Goal: Information Seeking & Learning: Learn about a topic

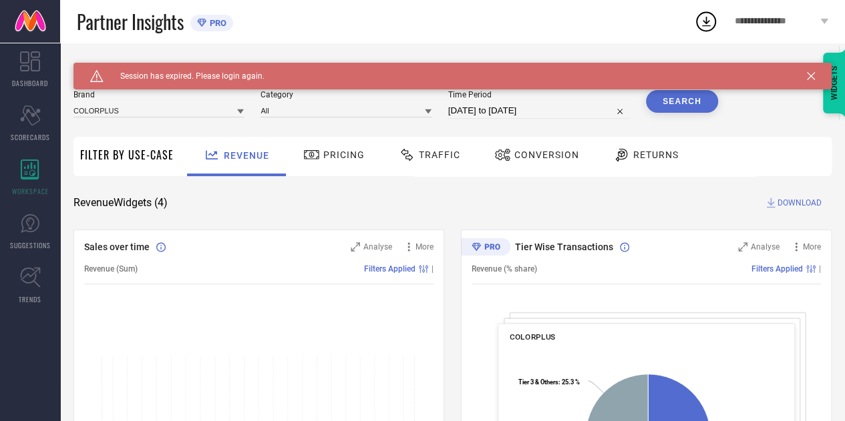
click at [812, 19] on span "**********" at bounding box center [776, 21] width 82 height 11
click at [815, 73] on icon at bounding box center [811, 76] width 8 height 8
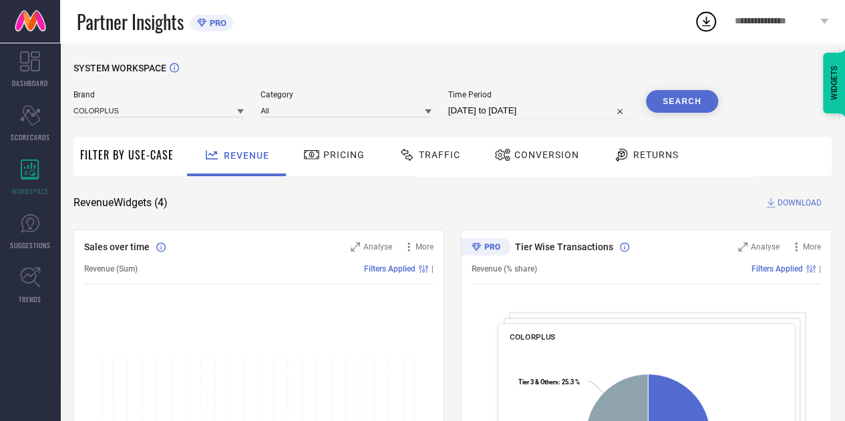
click at [765, 17] on span "**********" at bounding box center [776, 21] width 82 height 11
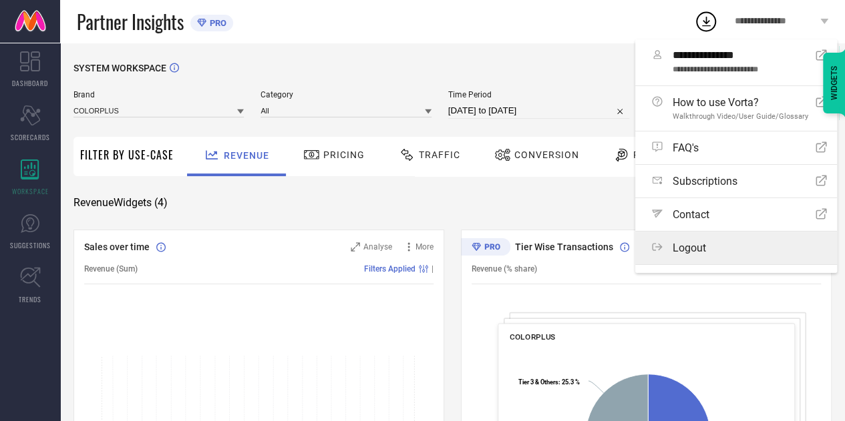
click at [706, 249] on div "Logout" at bounding box center [739, 248] width 175 height 13
click at [0, 0] on button "Logout" at bounding box center [0, 0] width 0 height 0
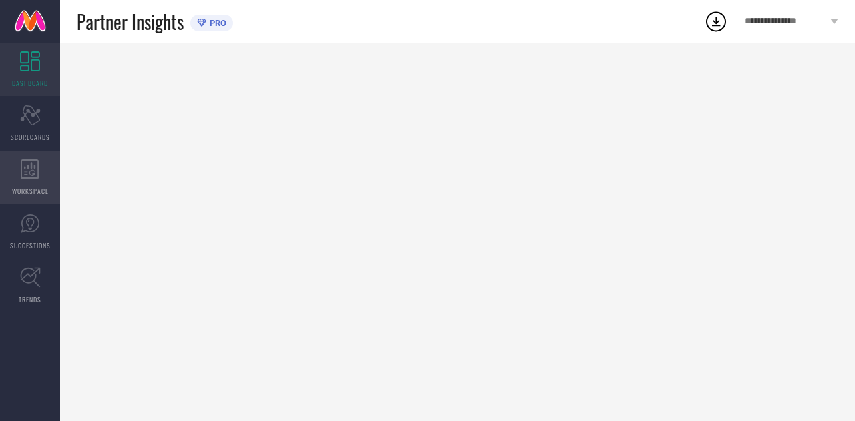
click at [16, 176] on div "WORKSPACE" at bounding box center [30, 177] width 60 height 53
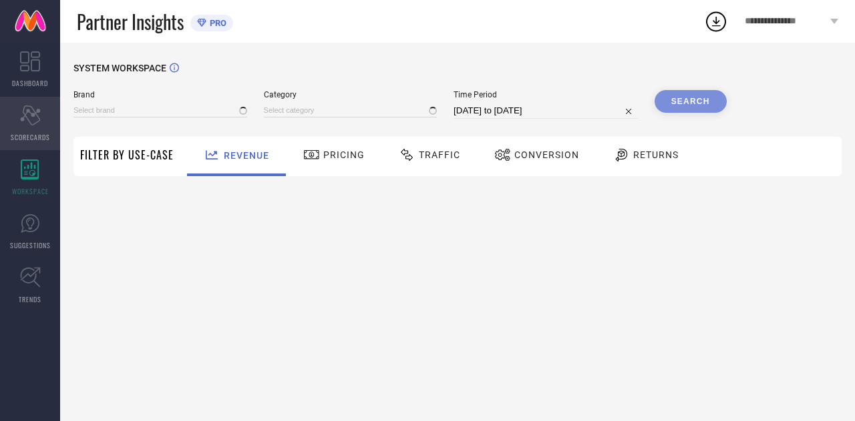
type input "COLORPLUS"
type input "All"
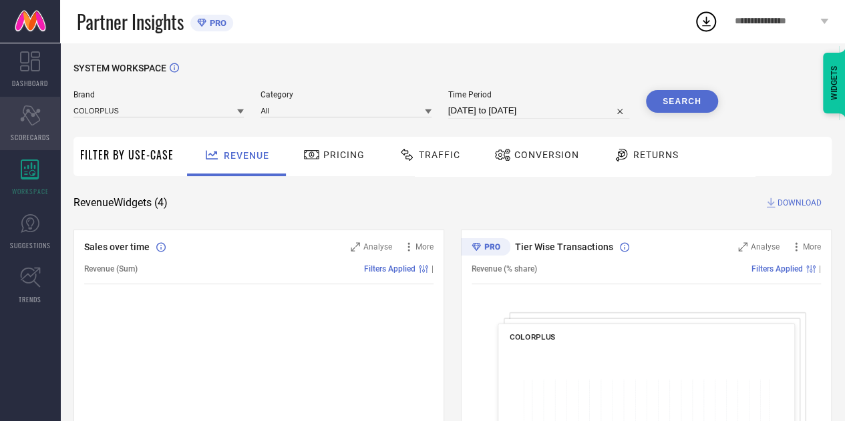
click at [26, 106] on icon "Scorecard" at bounding box center [30, 116] width 21 height 20
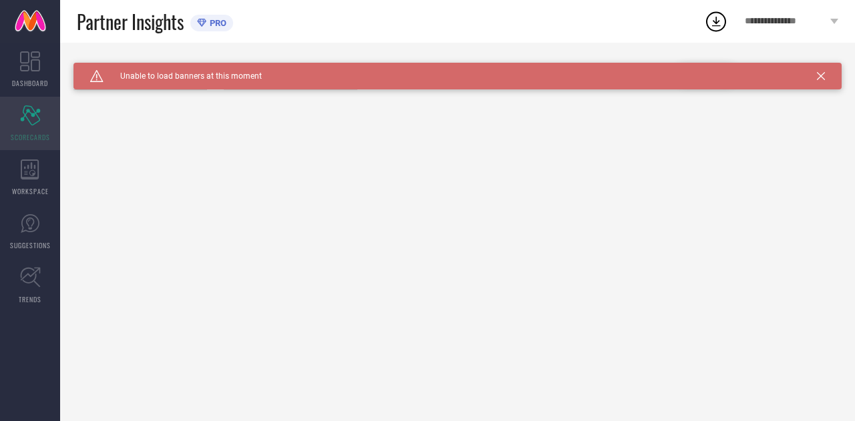
type input "All"
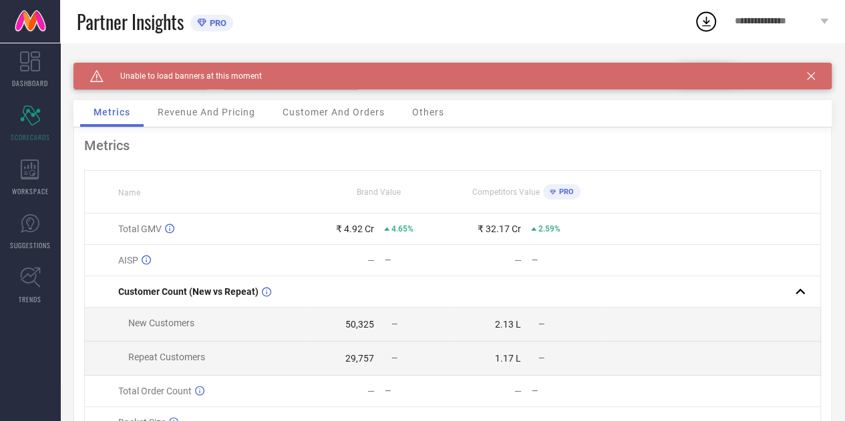
click at [297, 77] on div "Caution Created with Sketch. Unable to load banners at this moment" at bounding box center [452, 76] width 758 height 27
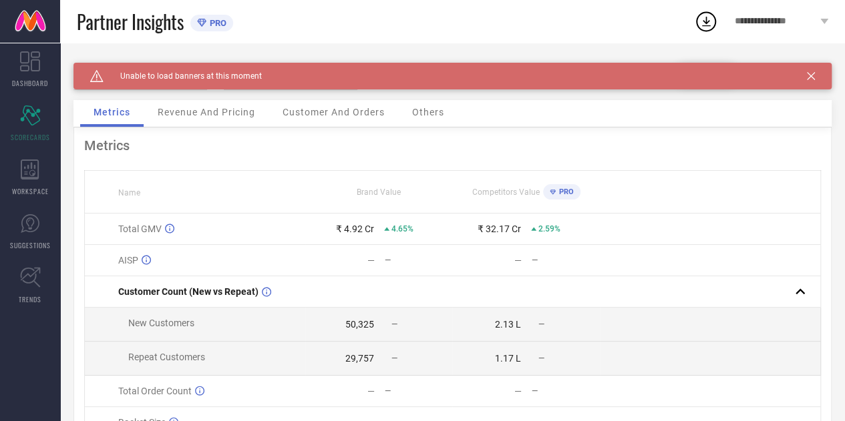
click at [825, 81] on div "Caution Created with Sketch. Unable to load banners at this moment" at bounding box center [452, 76] width 758 height 27
click at [815, 77] on icon at bounding box center [811, 76] width 8 height 8
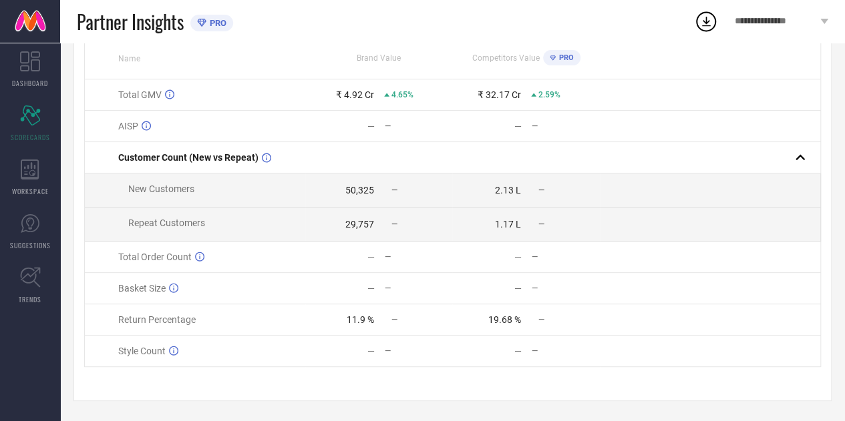
scroll to position [89, 0]
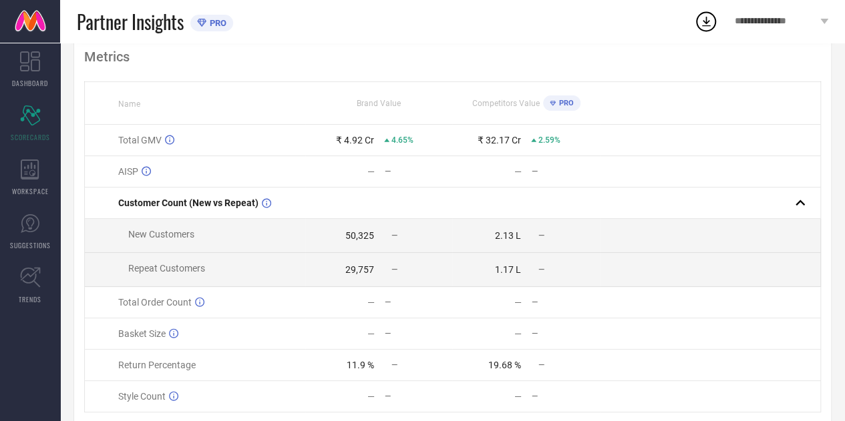
click at [385, 237] on div "—" at bounding box center [390, 235] width 13 height 9
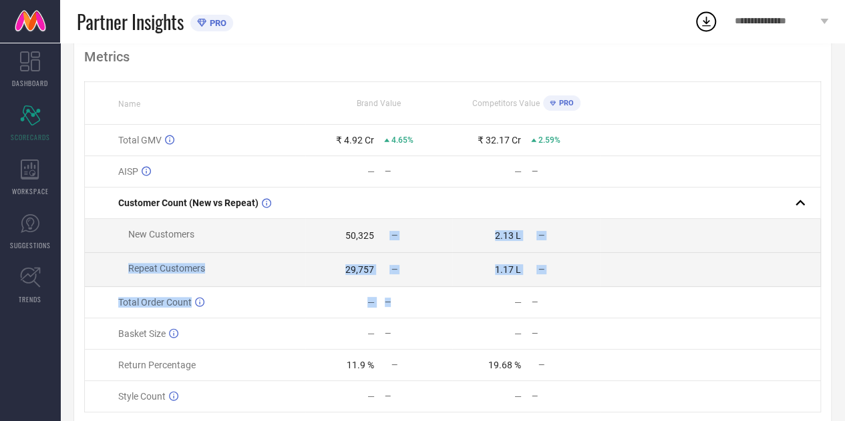
drag, startPoint x: 385, startPoint y: 237, endPoint x: 403, endPoint y: 295, distance: 60.8
click at [403, 295] on tbody "Total GMV ₹ 4.92 Cr 4.65% ₹ 32.17 Cr 2.59% AISP — — — — Customer Count (New vs …" at bounding box center [453, 269] width 736 height 288
click at [403, 295] on td "— —" at bounding box center [378, 302] width 147 height 31
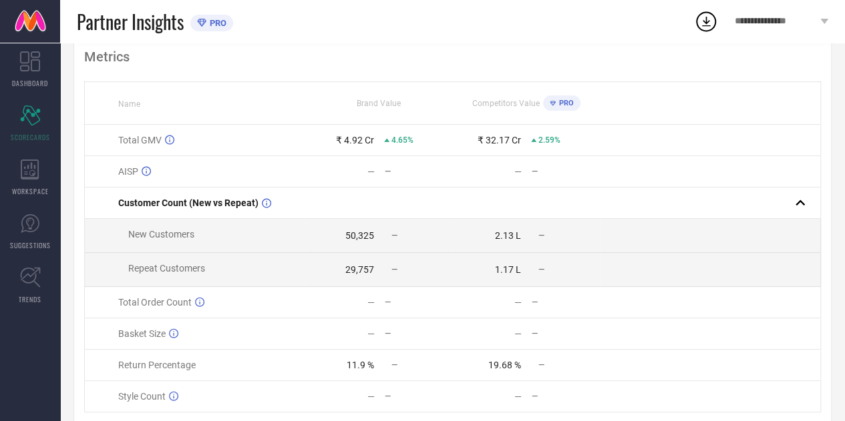
scroll to position [0, 0]
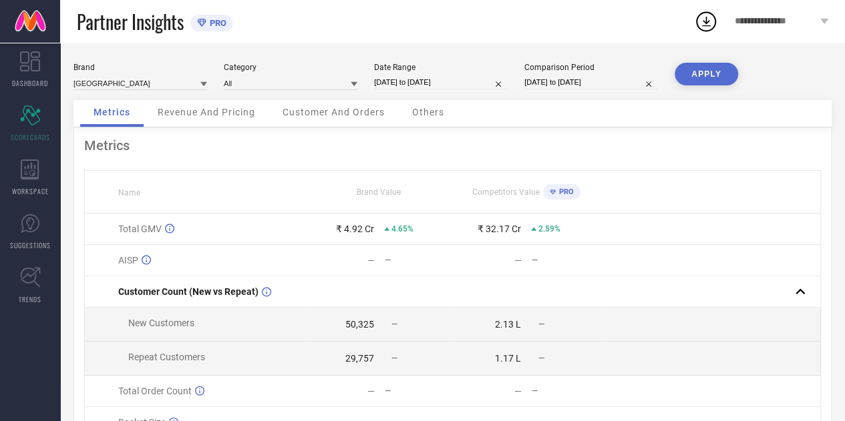
click at [199, 112] on span "Revenue And Pricing" at bounding box center [206, 112] width 97 height 11
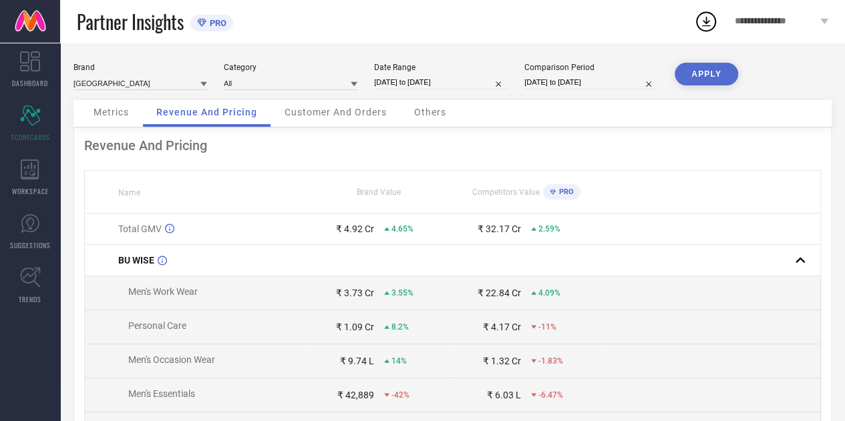
click at [329, 106] on div "Customer And Orders" at bounding box center [335, 113] width 129 height 27
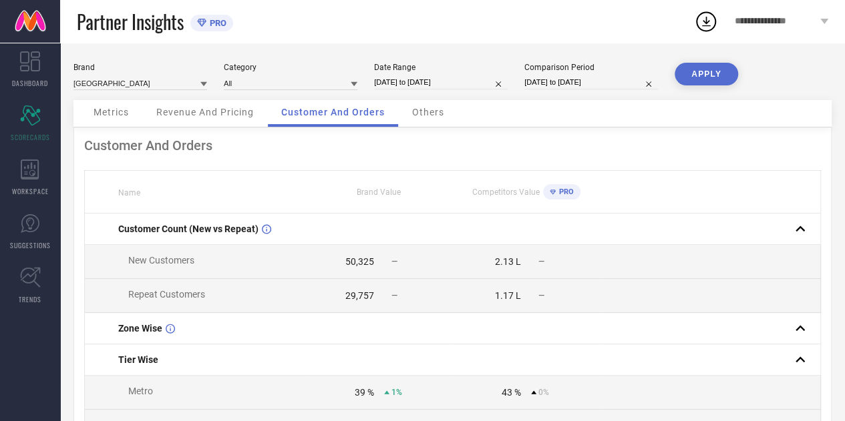
click at [355, 262] on div "50,325" at bounding box center [359, 261] width 29 height 11
drag, startPoint x: 355, startPoint y: 262, endPoint x: 367, endPoint y: 289, distance: 29.9
click at [367, 289] on td "29,757 —" at bounding box center [378, 296] width 147 height 34
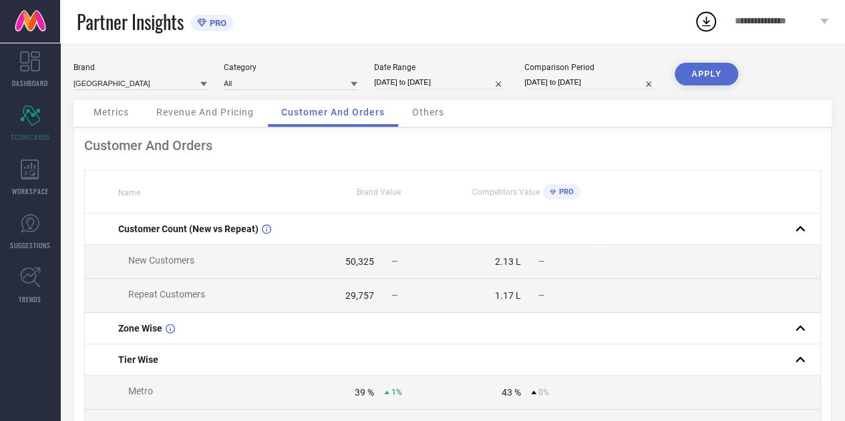
click at [394, 259] on span "—" at bounding box center [394, 261] width 6 height 9
drag, startPoint x: 394, startPoint y: 259, endPoint x: 404, endPoint y: 301, distance: 43.2
click at [404, 300] on div "—" at bounding box center [418, 295] width 68 height 9
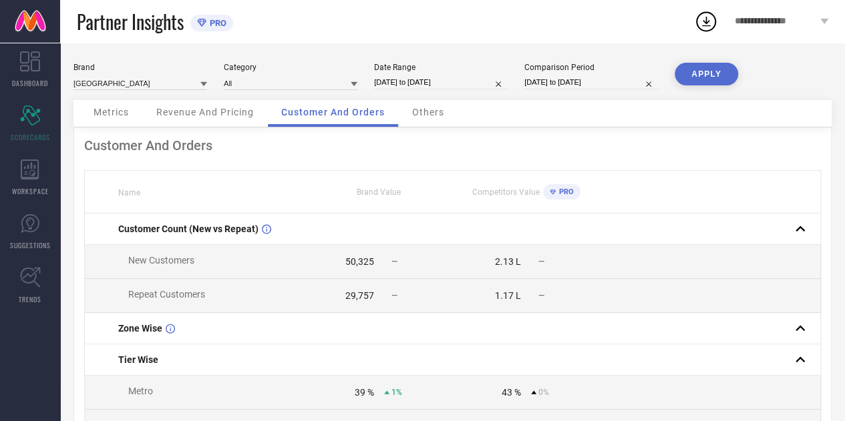
click at [126, 123] on div "Metrics" at bounding box center [111, 113] width 62 height 27
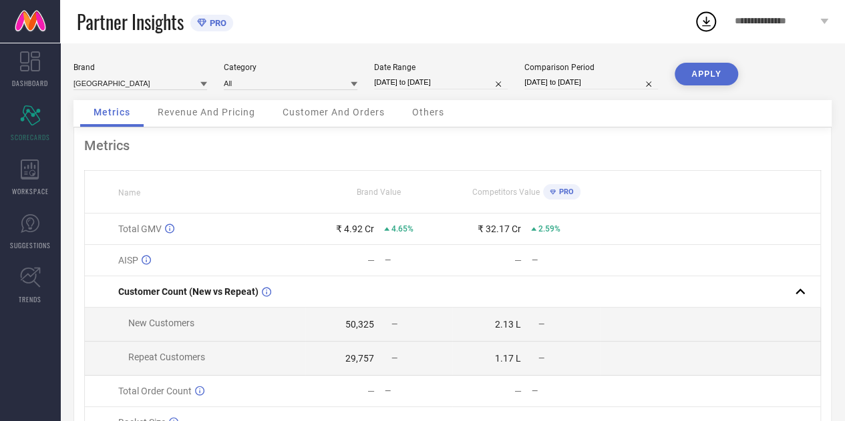
click at [206, 123] on div "Revenue And Pricing" at bounding box center [206, 113] width 124 height 27
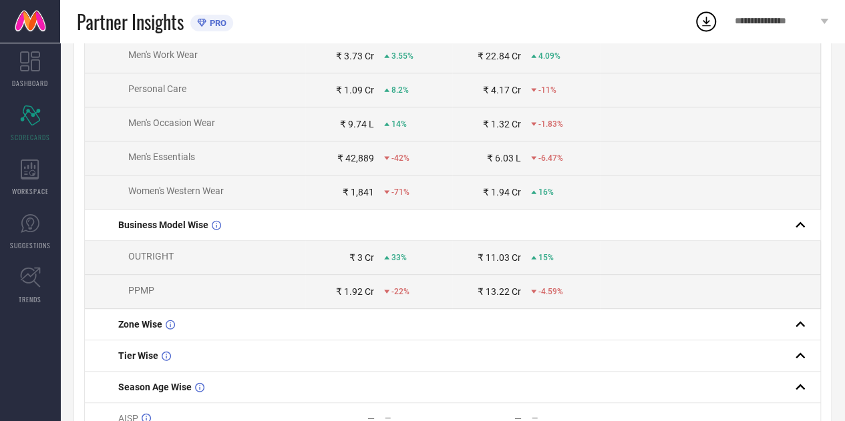
scroll to position [238, 0]
click at [142, 260] on span "OUTRIGHT" at bounding box center [150, 255] width 45 height 11
drag, startPoint x: 142, startPoint y: 260, endPoint x: 154, endPoint y: 286, distance: 29.0
click at [154, 286] on tbody "Total GMV ₹ 4.92 Cr 4.65% ₹ 32.17 Cr 2.59% BU WISE Men's Work Wear ₹ 3.73 Cr 3.…" at bounding box center [453, 205] width 736 height 458
click at [154, 286] on td "PPMP" at bounding box center [195, 291] width 221 height 34
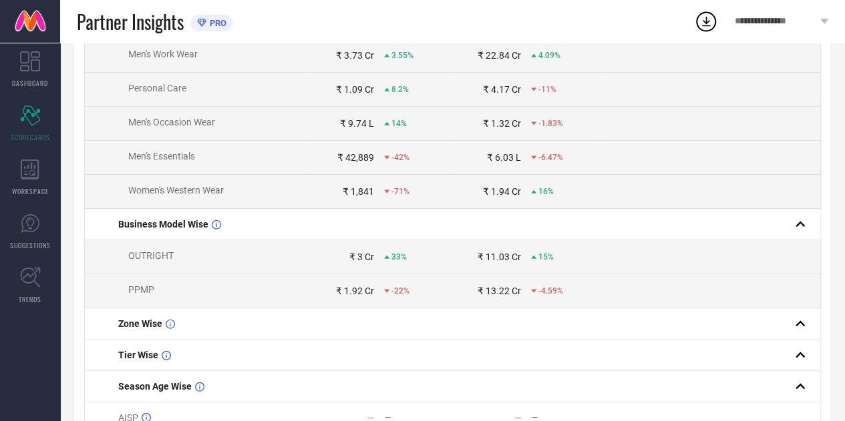
scroll to position [309, 0]
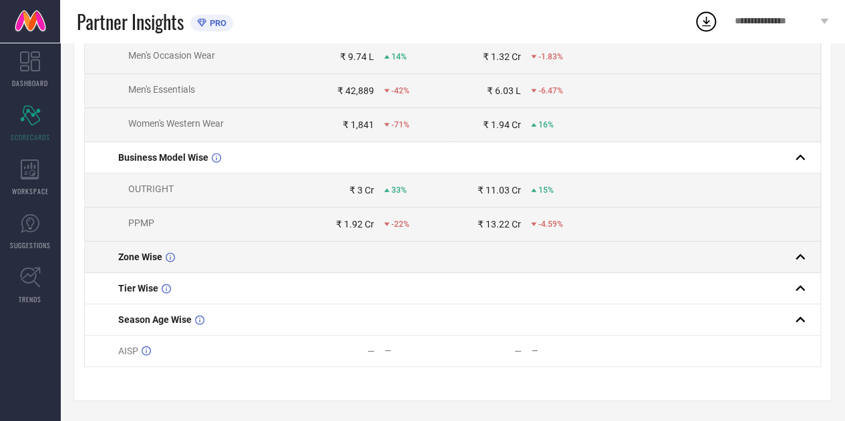
click at [152, 270] on td "Zone Wise" at bounding box center [195, 257] width 221 height 31
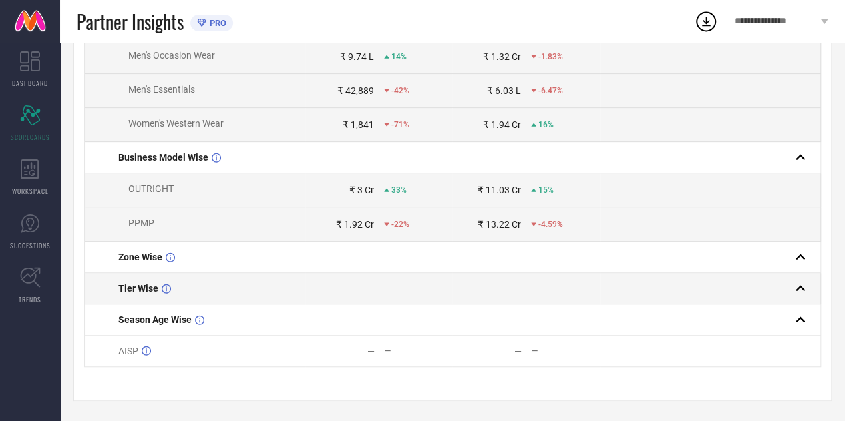
click at [150, 294] on td "Tier Wise" at bounding box center [195, 288] width 221 height 31
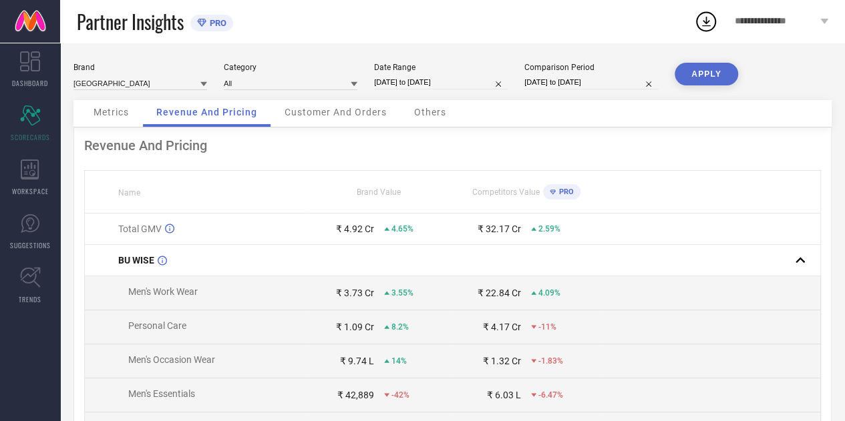
click at [318, 108] on span "Customer And Orders" at bounding box center [335, 112] width 102 height 11
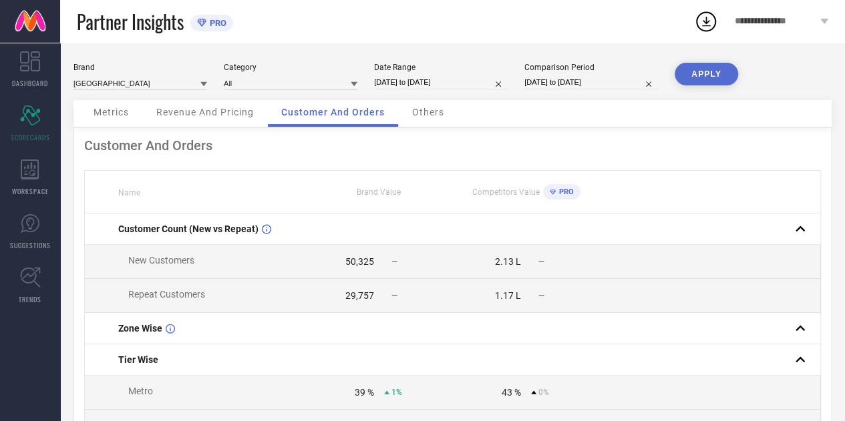
click at [435, 116] on span "Others" at bounding box center [428, 112] width 32 height 11
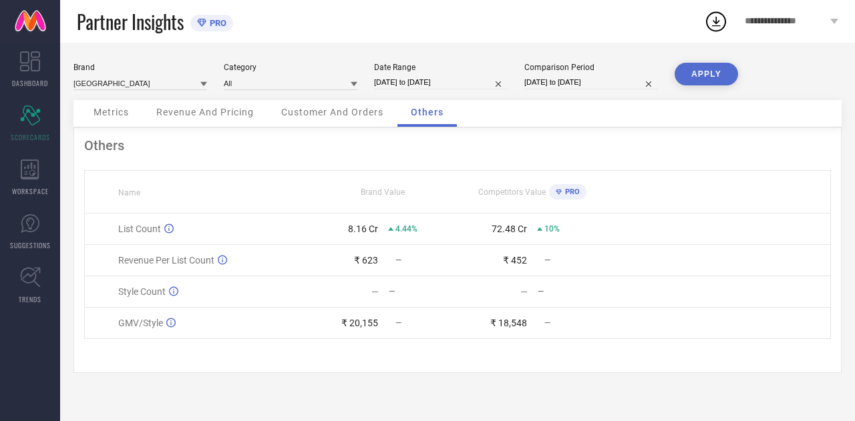
click at [307, 101] on div "Customer And Orders" at bounding box center [332, 113] width 129 height 27
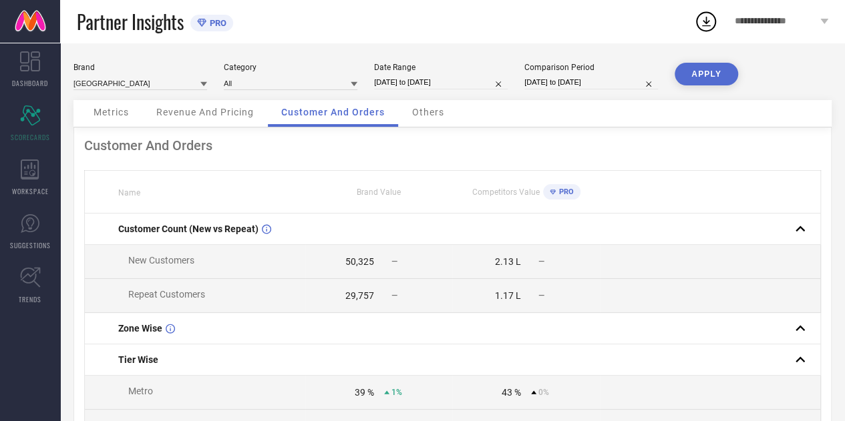
click at [347, 257] on td "50,325 —" at bounding box center [378, 262] width 147 height 34
drag, startPoint x: 347, startPoint y: 257, endPoint x: 381, endPoint y: 294, distance: 50.1
click at [381, 294] on div "29,757 —" at bounding box center [379, 295] width 146 height 11
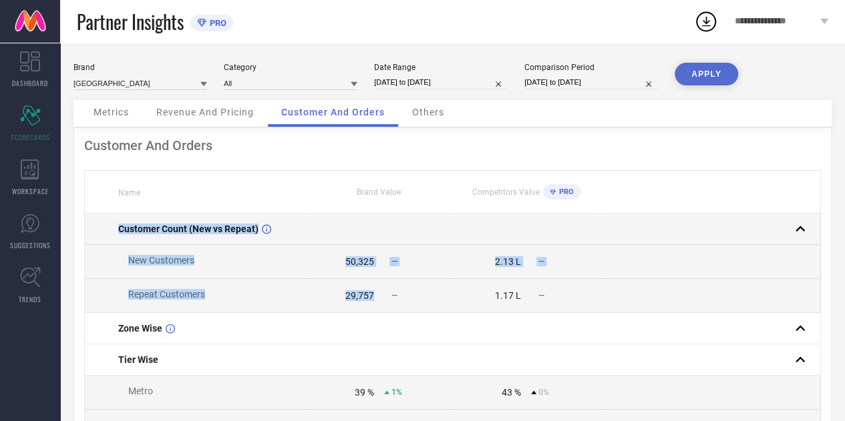
drag, startPoint x: 381, startPoint y: 294, endPoint x: 119, endPoint y: 238, distance: 267.6
click at [101, 233] on td "Customer Count (New vs Repeat)" at bounding box center [195, 229] width 221 height 31
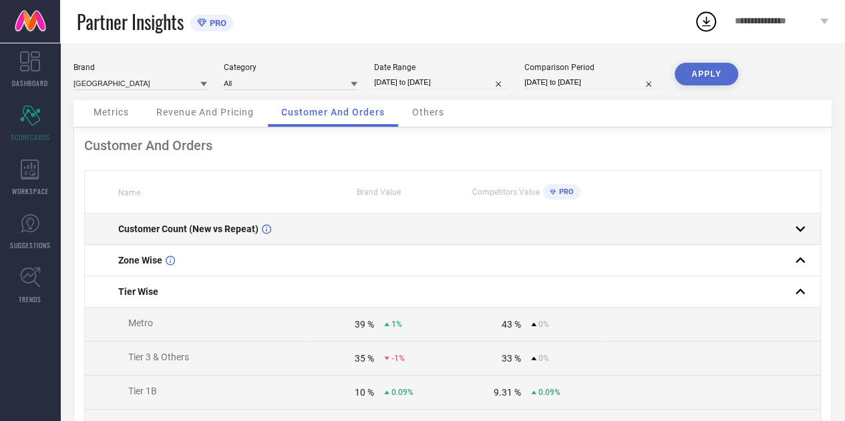
click at [104, 234] on td "Customer Count (New vs Repeat)" at bounding box center [195, 229] width 221 height 31
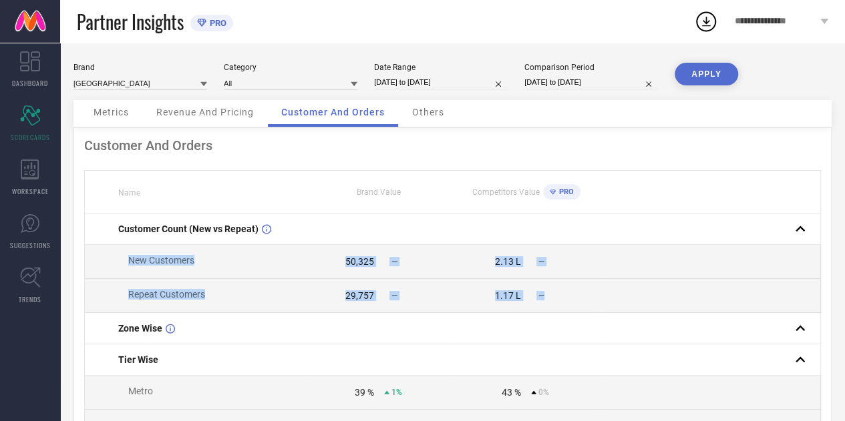
drag, startPoint x: 108, startPoint y: 260, endPoint x: 586, endPoint y: 313, distance: 481.0
click at [335, 260] on div "50,325" at bounding box center [340, 261] width 68 height 11
drag, startPoint x: 335, startPoint y: 260, endPoint x: 396, endPoint y: 300, distance: 72.8
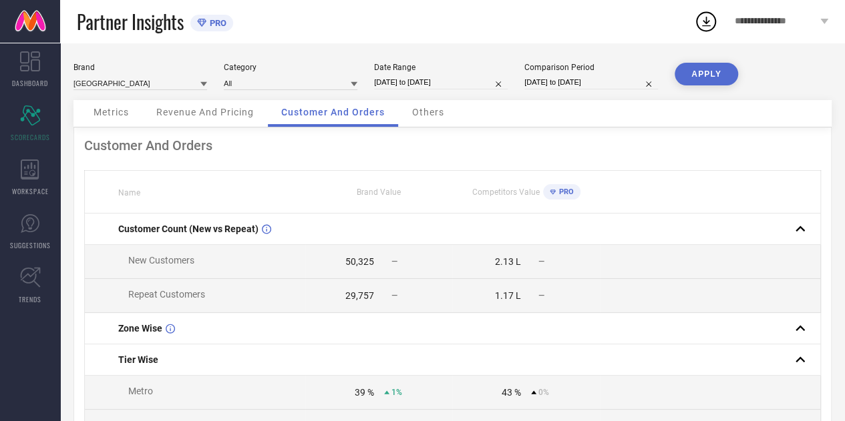
click at [121, 251] on td "New Customers" at bounding box center [195, 262] width 221 height 34
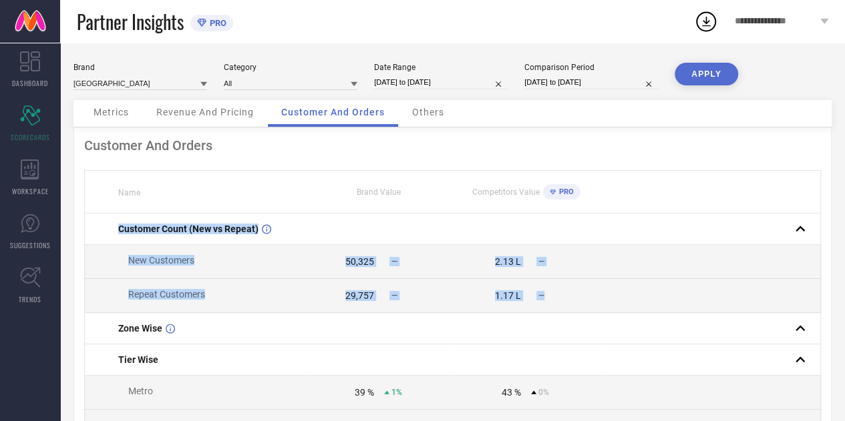
drag, startPoint x: 100, startPoint y: 226, endPoint x: 570, endPoint y: 309, distance: 476.8
copy tbody "Customer Count (New vs Repeat) New Customers 50,325 — 2.13 L — Repeat Customers…"
select select "6"
select select "2025"
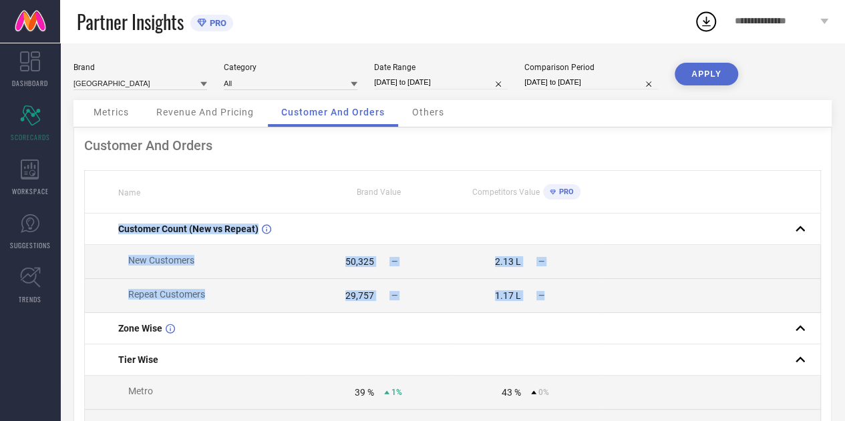
select select "7"
select select "2025"
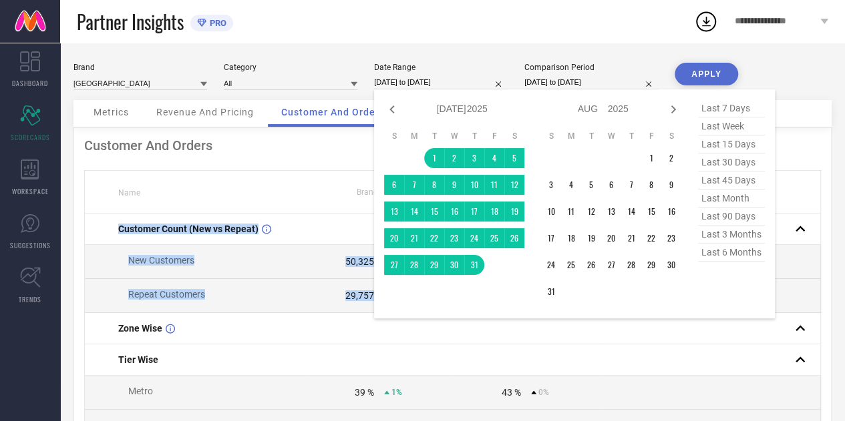
click at [455, 82] on input "01-07-2025 to 31-07-2025" at bounding box center [441, 82] width 134 height 14
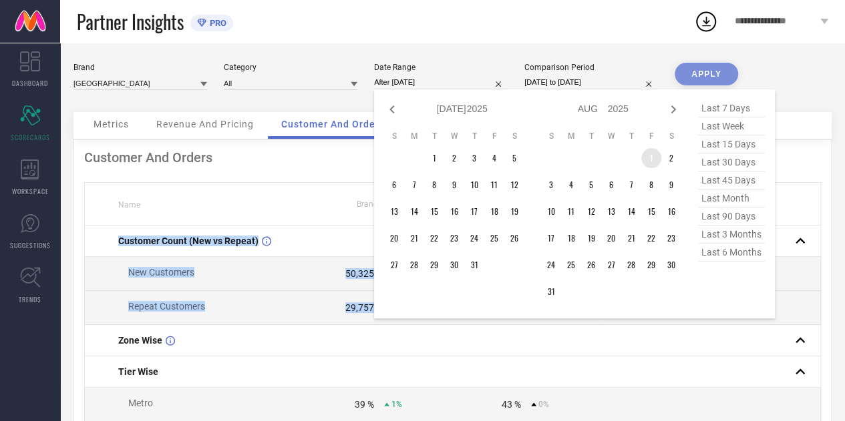
click at [654, 163] on td "1" at bounding box center [651, 158] width 20 height 20
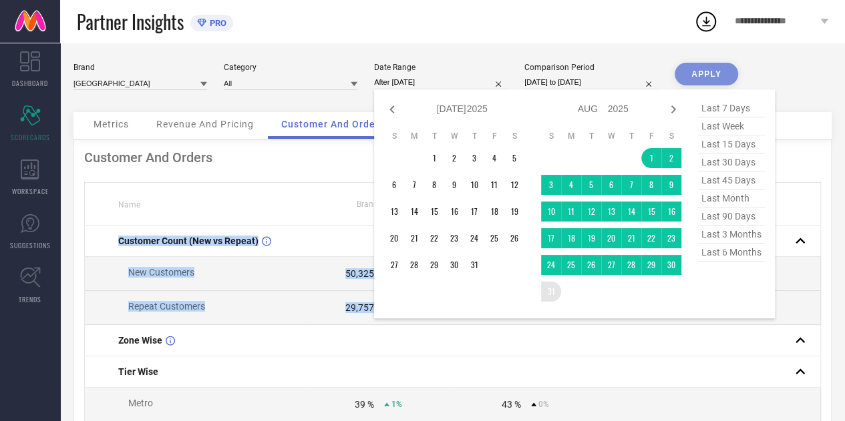
type input "01-08-2025 to 31-08-2025"
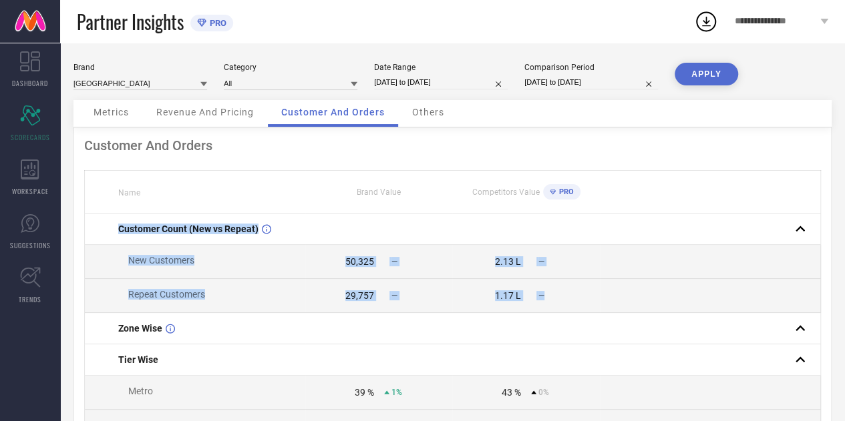
click at [703, 69] on button "APPLY" at bounding box center [705, 74] width 63 height 23
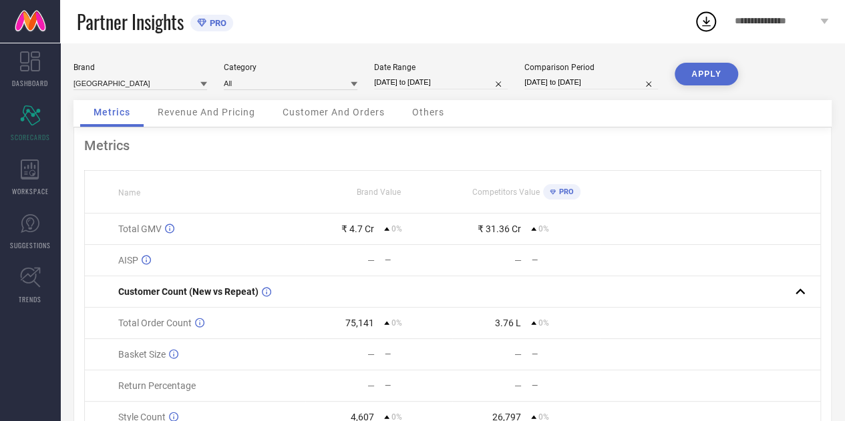
click at [325, 117] on span "Customer And Orders" at bounding box center [333, 112] width 102 height 11
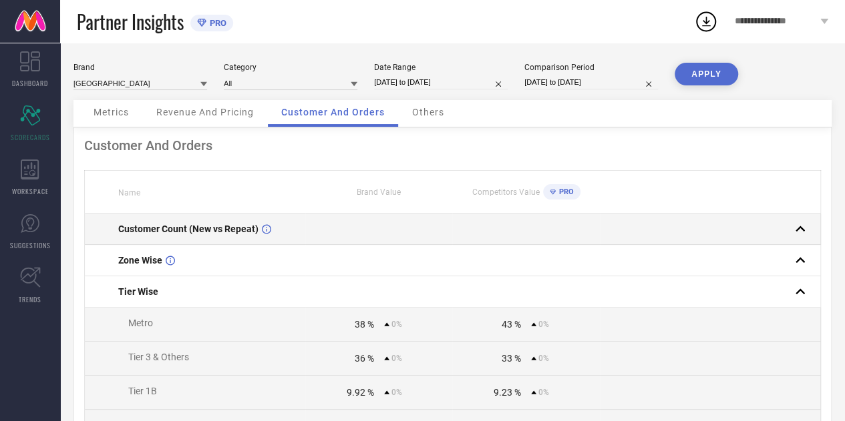
click at [323, 237] on td at bounding box center [378, 229] width 147 height 31
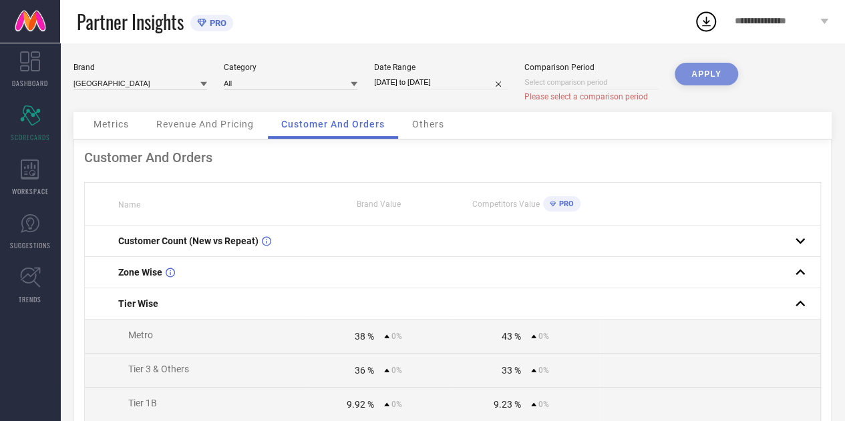
click at [446, 87] on input "01-08-2025 to 31-08-2025" at bounding box center [441, 82] width 134 height 14
select select "7"
select select "2025"
select select "8"
select select "2025"
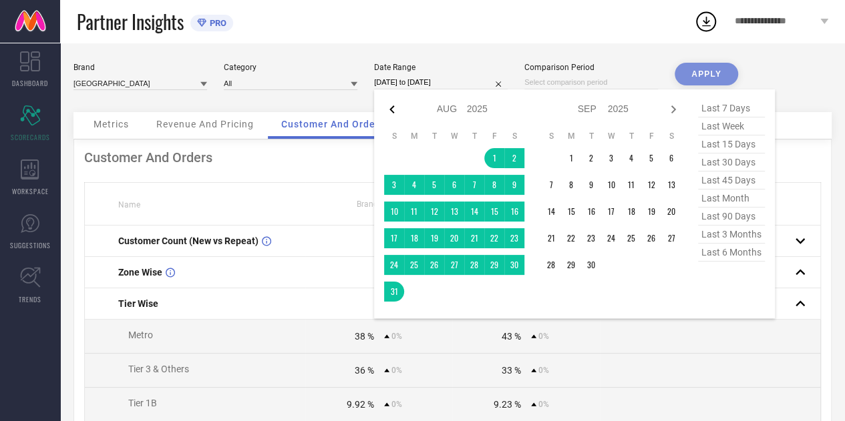
click at [386, 110] on icon at bounding box center [392, 109] width 16 height 16
select select "6"
select select "2025"
select select "7"
select select "2025"
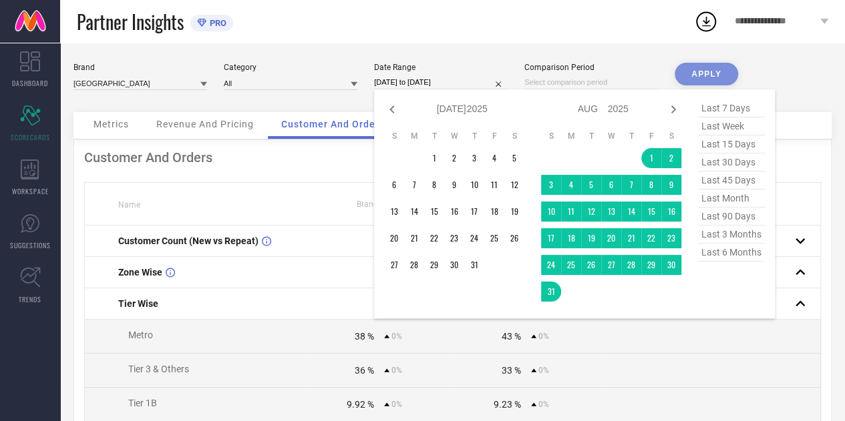
click at [386, 110] on icon at bounding box center [392, 109] width 16 height 16
select select "5"
select select "2025"
select select "6"
select select "2025"
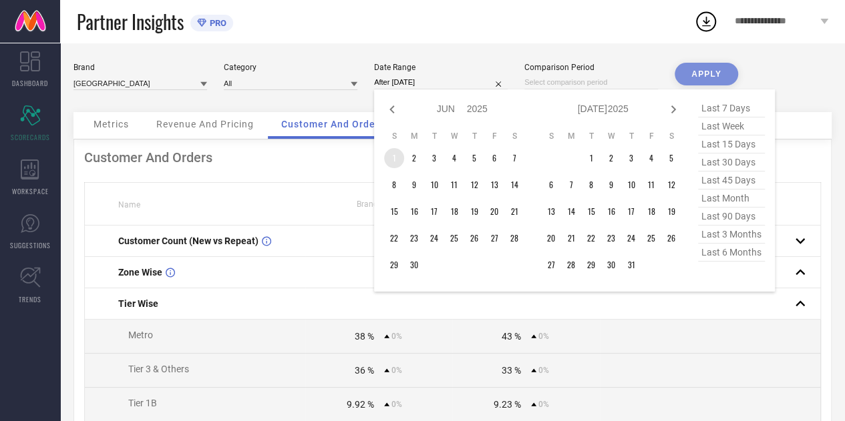
click at [400, 158] on td "1" at bounding box center [394, 158] width 20 height 20
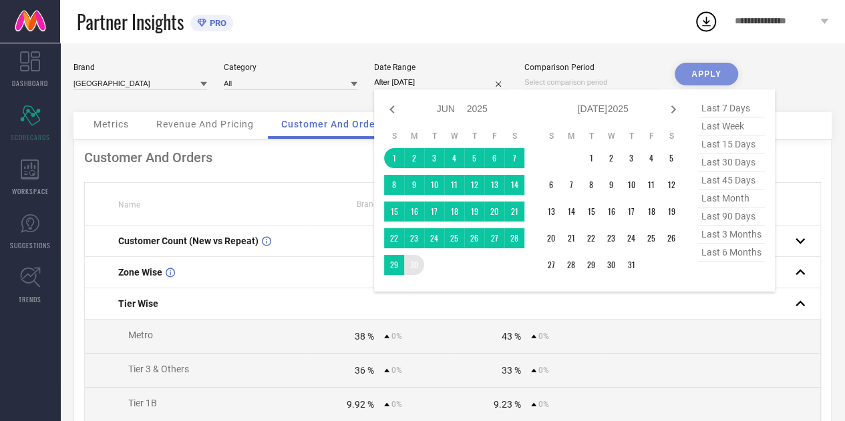
type input "01-06-2025 to 30-06-2025"
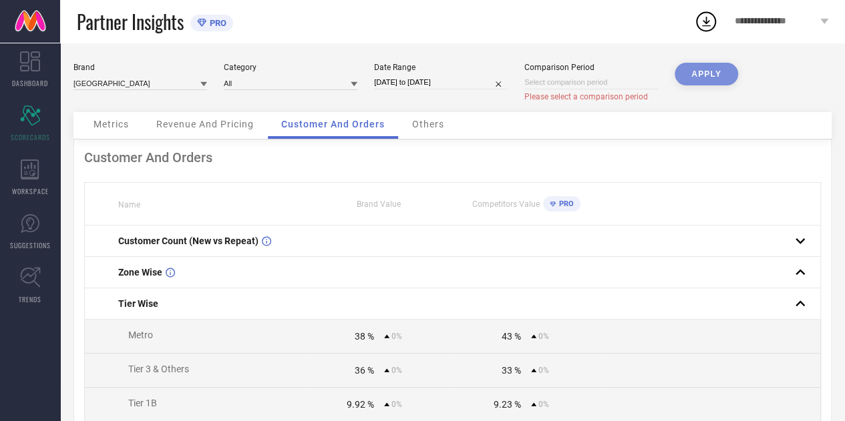
click at [713, 77] on div "APPLY" at bounding box center [705, 87] width 63 height 49
select select "9"
select select "2025"
select select "10"
select select "2025"
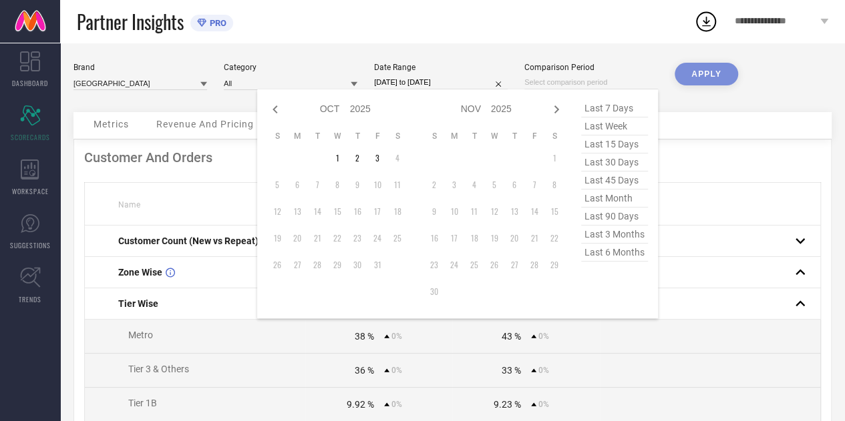
click at [582, 79] on input at bounding box center [591, 82] width 134 height 14
click at [278, 116] on icon at bounding box center [275, 109] width 16 height 16
select select "8"
select select "2025"
select select "9"
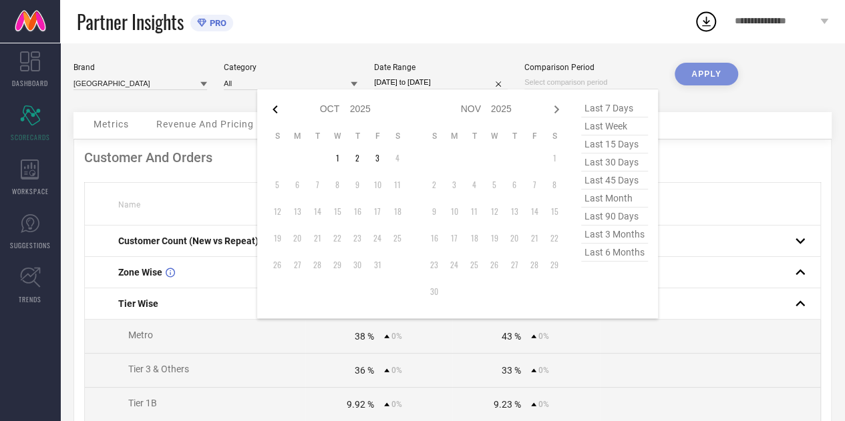
select select "2025"
click at [278, 116] on icon at bounding box center [275, 109] width 16 height 16
select select "7"
select select "2025"
select select "8"
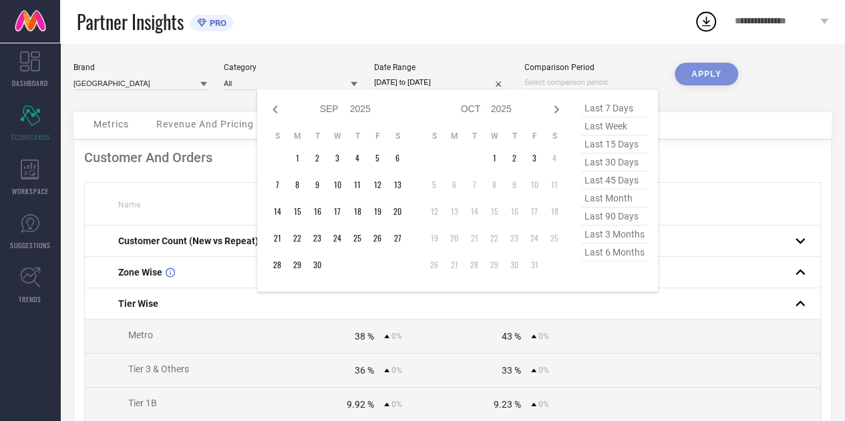
select select "2025"
click at [269, 114] on icon at bounding box center [275, 109] width 16 height 16
select select "6"
select select "2025"
select select "7"
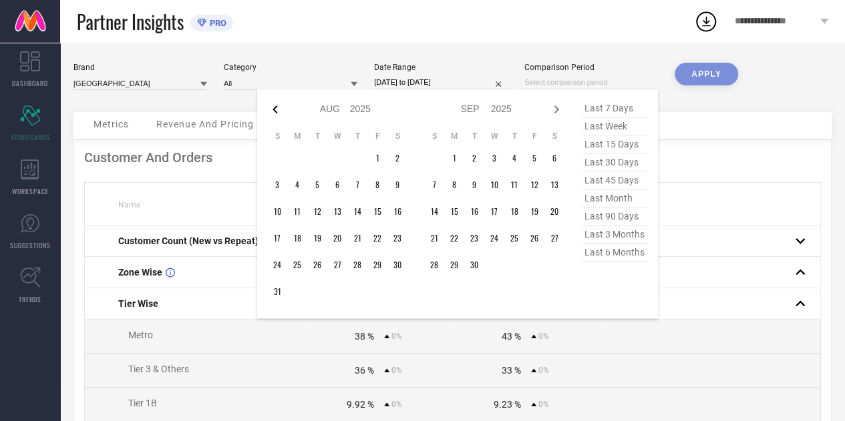
select select "2025"
click at [269, 114] on icon at bounding box center [275, 109] width 16 height 16
select select "5"
select select "2025"
select select "6"
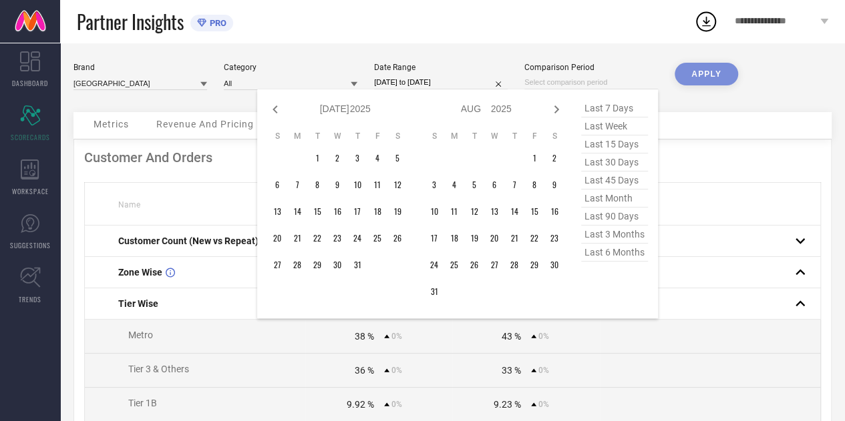
select select "2025"
click at [269, 114] on icon at bounding box center [275, 109] width 16 height 16
select select "4"
select select "2025"
select select "5"
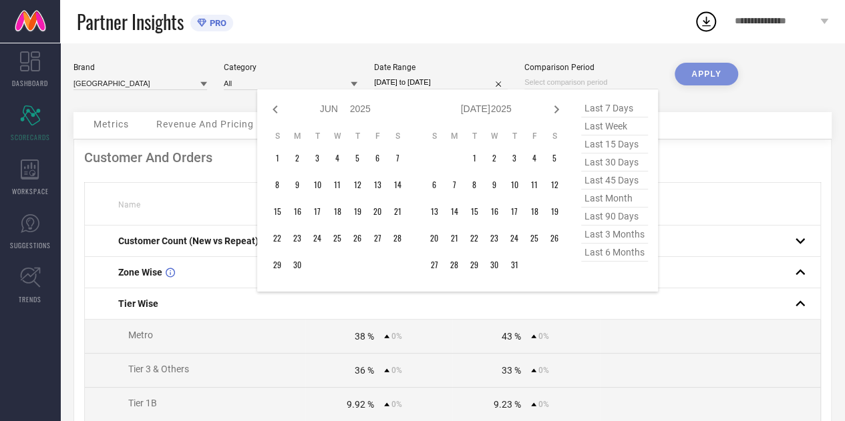
select select "2025"
click at [276, 112] on icon at bounding box center [275, 109] width 16 height 16
select select "3"
select select "2025"
select select "4"
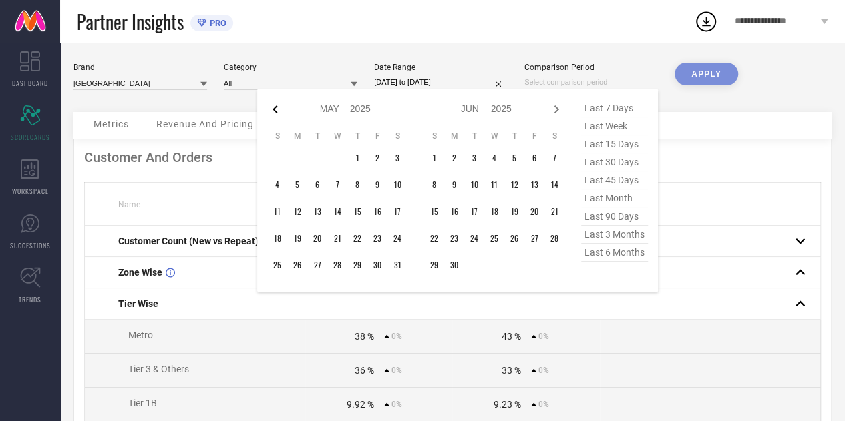
select select "2025"
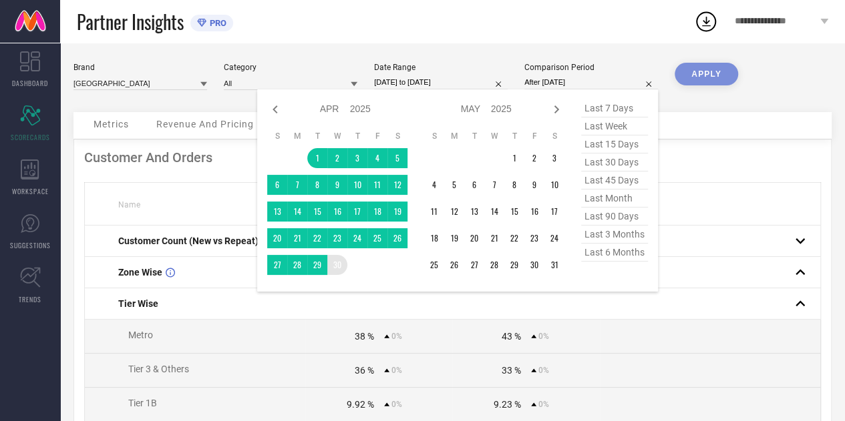
drag, startPoint x: 320, startPoint y: 156, endPoint x: 343, endPoint y: 266, distance: 112.6
click at [343, 266] on tbody "1 2 3 4 5 6 7 8 9 10 11 12 13 14 15 16 17 18 19 20 21 22 23 24 25 26 27 28 29 30" at bounding box center [337, 211] width 140 height 127
type input "[DATE] to [DATE]"
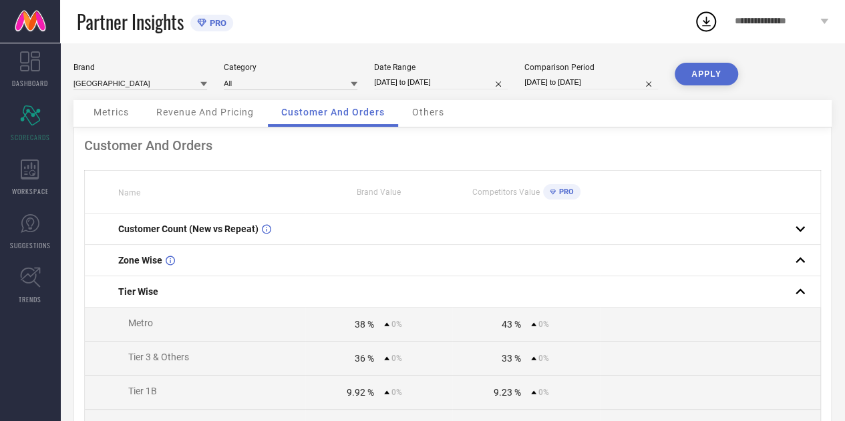
click at [703, 74] on button "APPLY" at bounding box center [705, 74] width 63 height 23
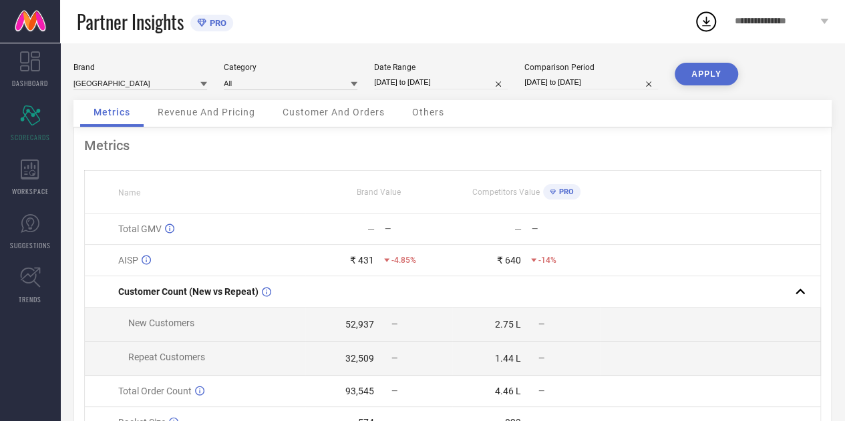
click at [346, 114] on span "Customer And Orders" at bounding box center [333, 112] width 102 height 11
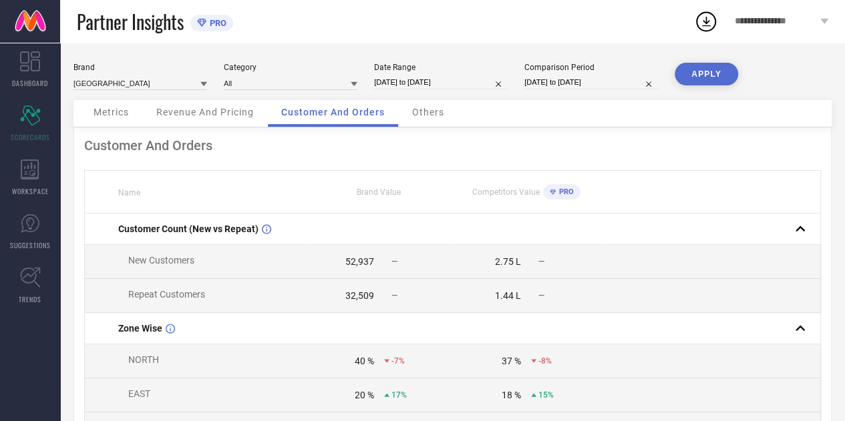
click at [354, 262] on div "52,937" at bounding box center [359, 261] width 29 height 11
copy div "52,937"
click at [370, 301] on div "32,509" at bounding box center [359, 295] width 29 height 11
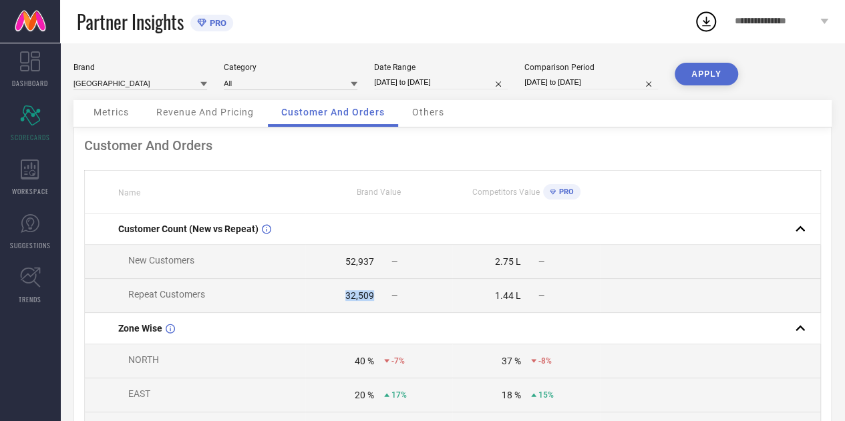
copy div "32,509"
select select "5"
select select "2025"
select select "6"
select select "2025"
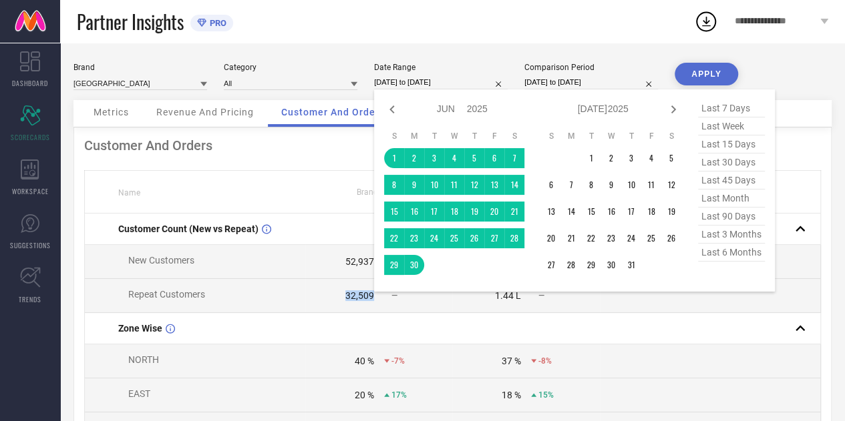
click at [421, 83] on input "01-06-2025 to 30-06-2025" at bounding box center [441, 82] width 134 height 14
click at [393, 110] on icon at bounding box center [392, 109] width 16 height 16
select select "4"
select select "2025"
select select "5"
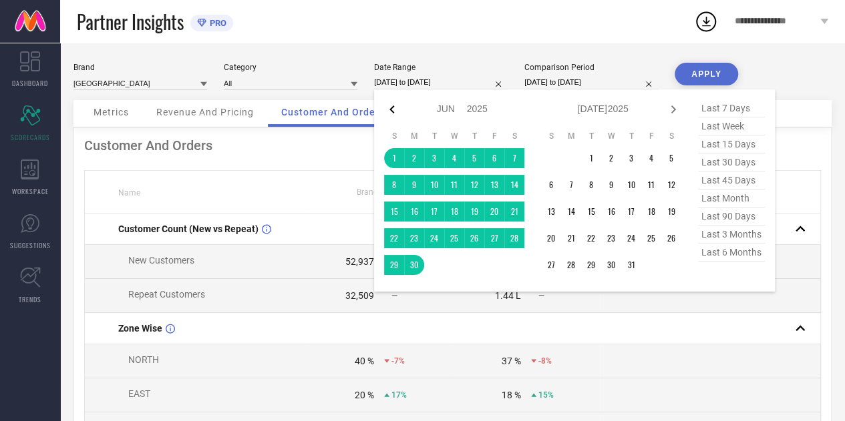
select select "2025"
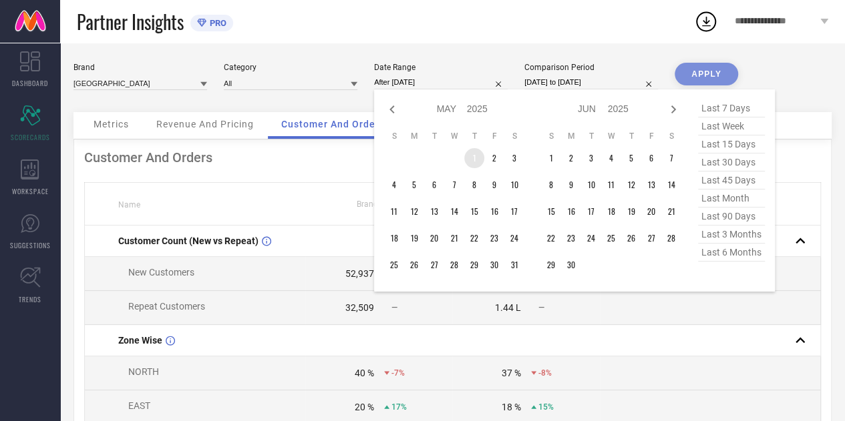
click at [478, 158] on td "1" at bounding box center [474, 158] width 20 height 20
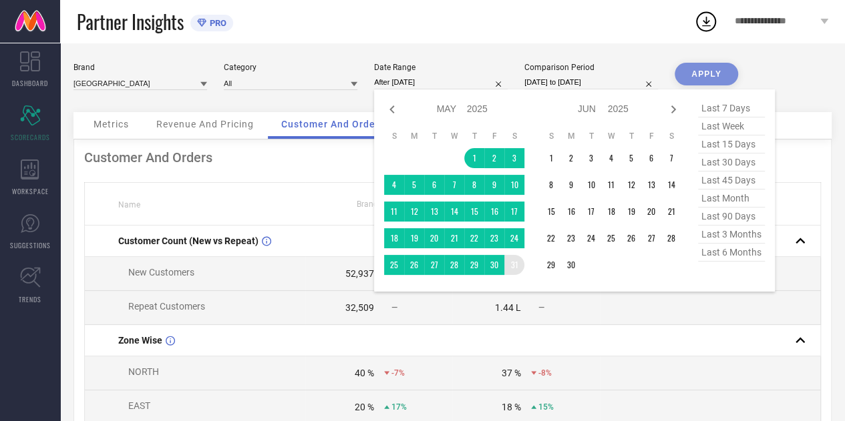
type input "[DATE] to [DATE]"
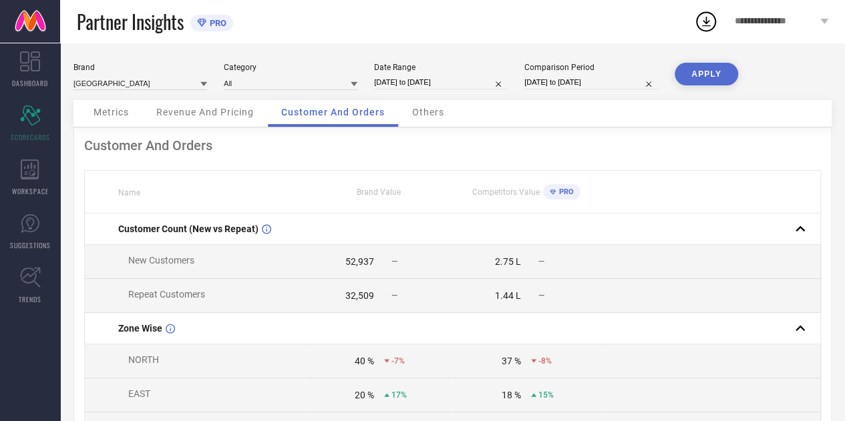
click at [709, 69] on button "APPLY" at bounding box center [705, 74] width 63 height 23
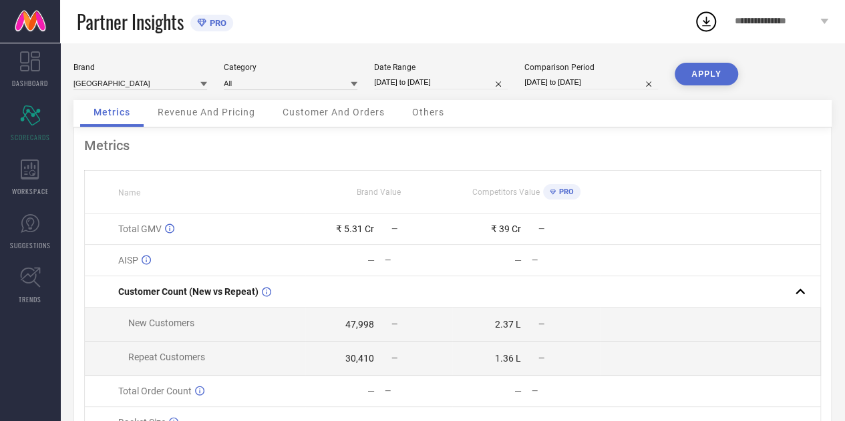
click at [335, 114] on span "Customer And Orders" at bounding box center [333, 112] width 102 height 11
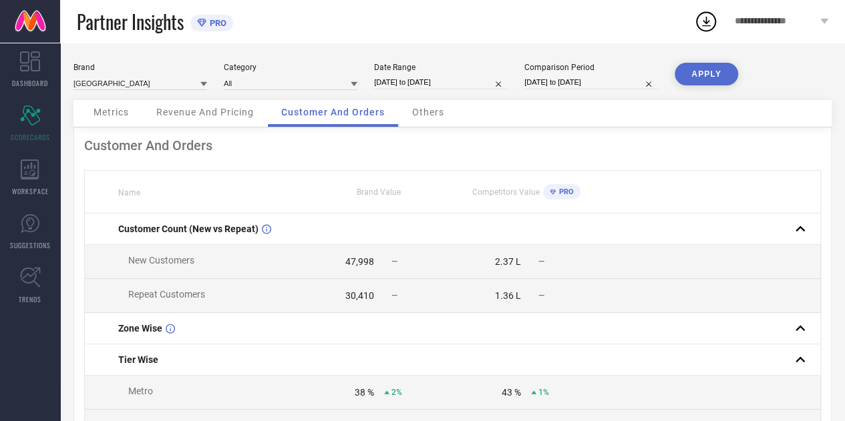
click at [347, 264] on div "47,998" at bounding box center [359, 261] width 29 height 11
copy div "47,998"
click at [361, 294] on div "30,410" at bounding box center [359, 295] width 29 height 11
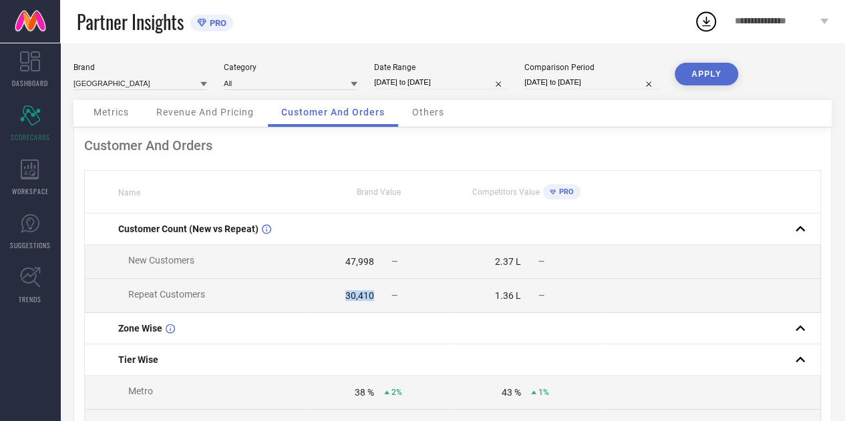
copy div "30,410"
select select "4"
select select "2025"
select select "5"
select select "2025"
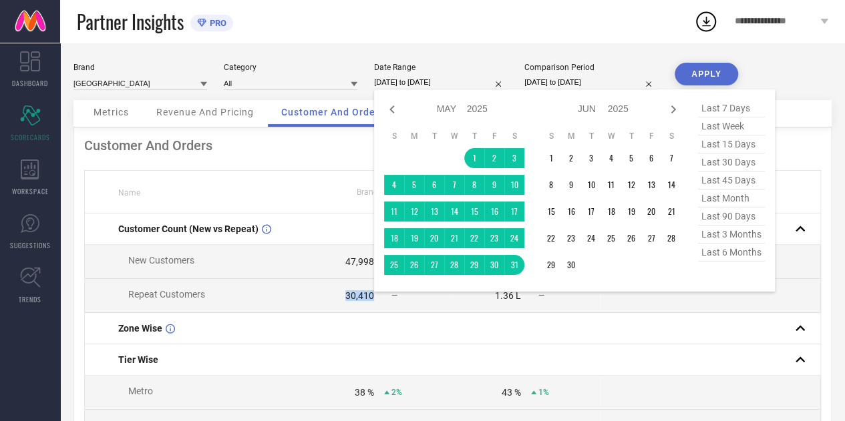
click at [414, 89] on input "[DATE] to [DATE]" at bounding box center [441, 82] width 134 height 14
click at [395, 110] on icon at bounding box center [392, 109] width 16 height 16
select select "3"
select select "2025"
select select "4"
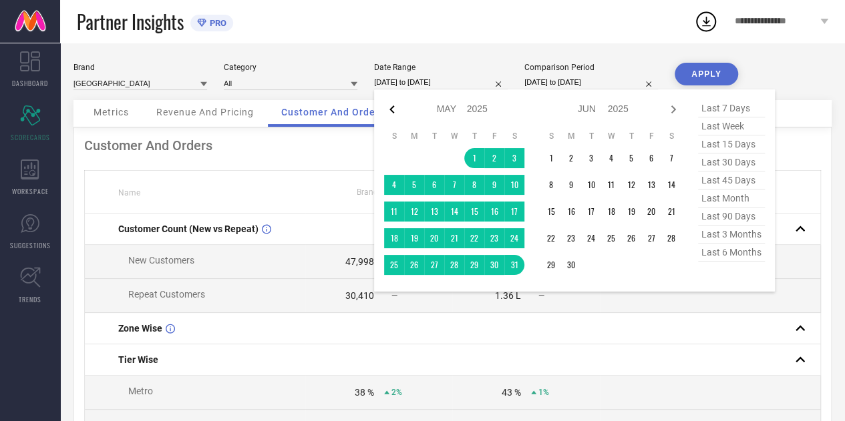
select select "2025"
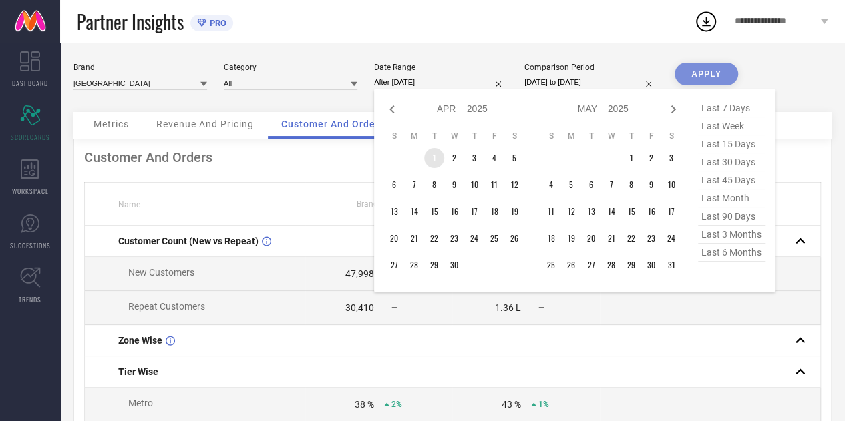
click at [435, 164] on td "1" at bounding box center [434, 158] width 20 height 20
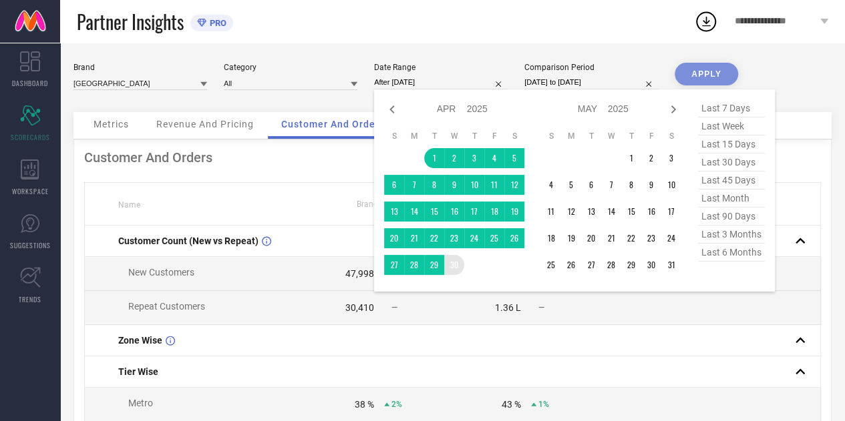
type input "[DATE] to [DATE]"
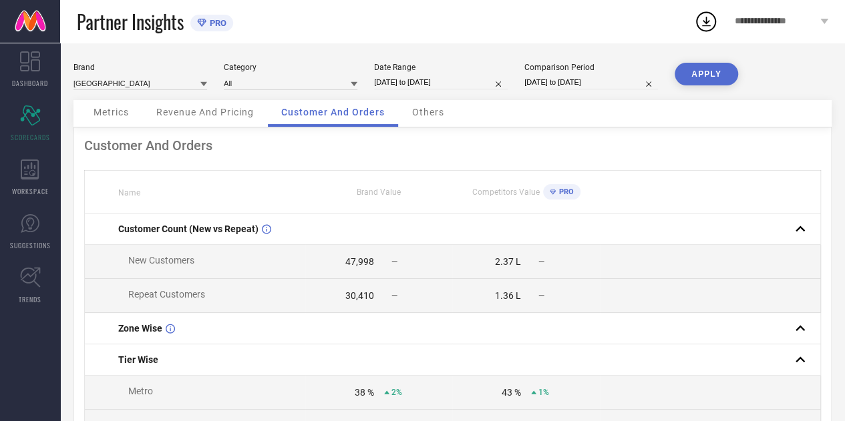
click at [708, 71] on button "APPLY" at bounding box center [705, 74] width 63 height 23
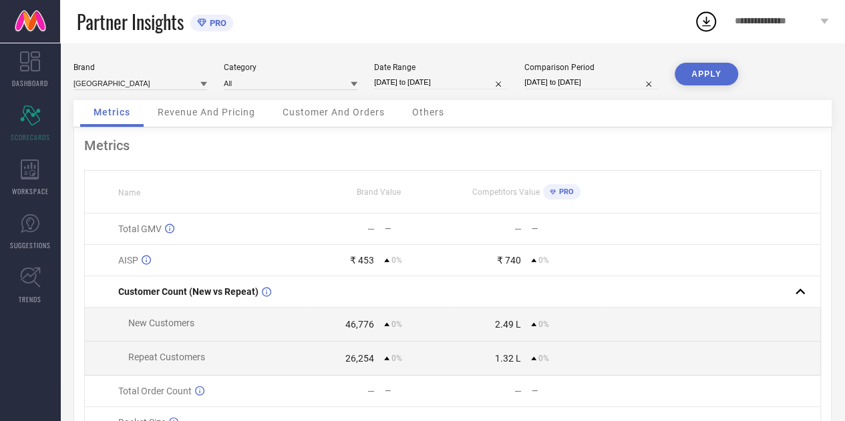
click at [311, 118] on span "Customer And Orders" at bounding box center [333, 112] width 102 height 11
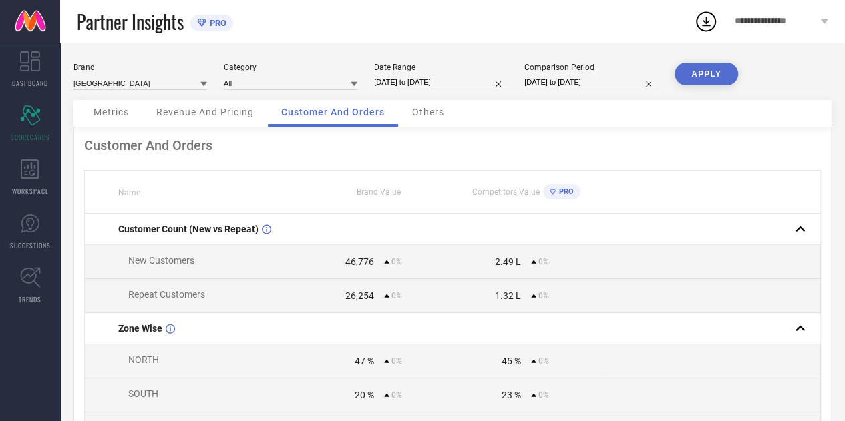
click at [107, 126] on div "Metrics" at bounding box center [111, 113] width 62 height 27
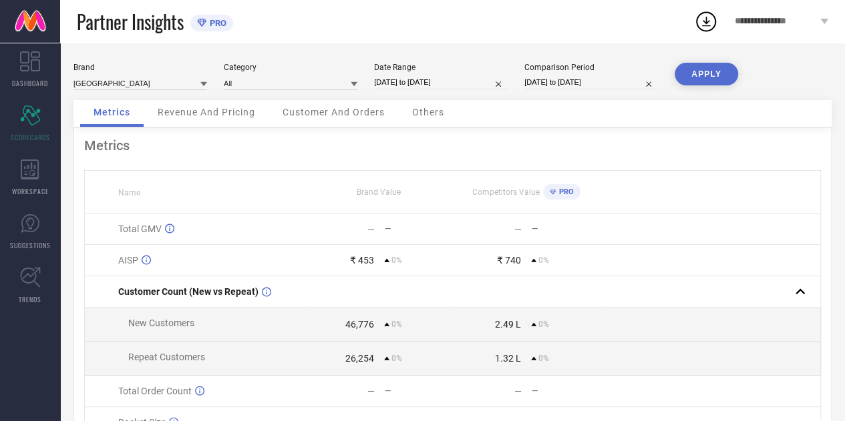
click at [361, 124] on div "Customer And Orders" at bounding box center [333, 113] width 129 height 27
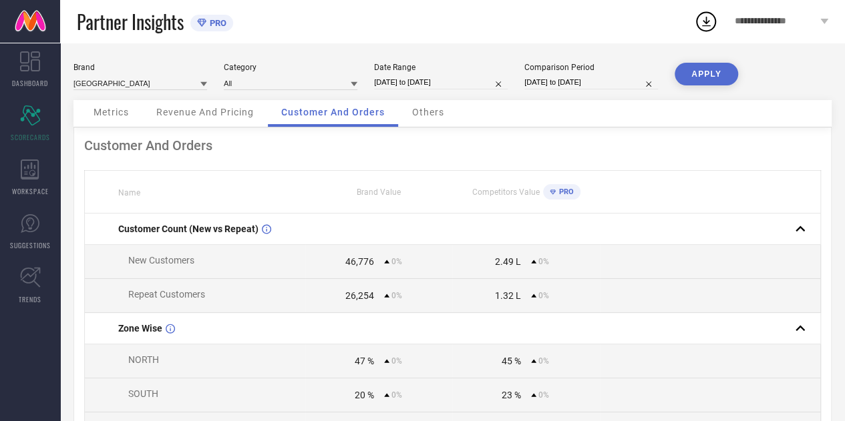
click at [359, 267] on div "46,776" at bounding box center [359, 261] width 29 height 11
copy div "46,776"
click at [362, 299] on div "26,254" at bounding box center [359, 295] width 29 height 11
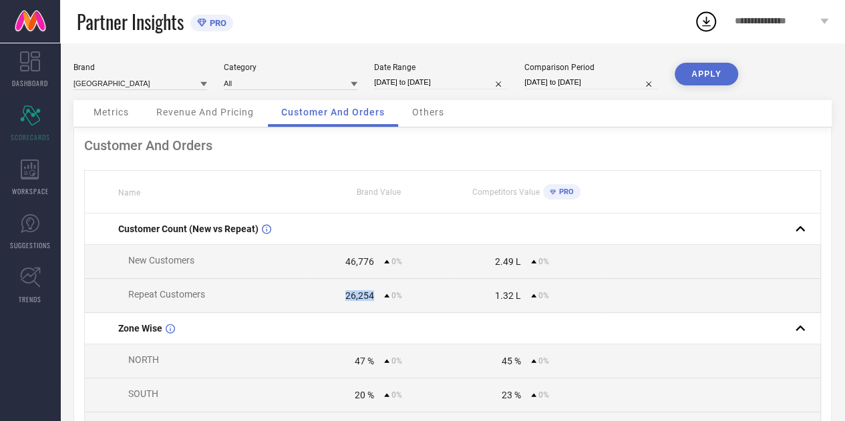
copy div "26,254"
click at [428, 90] on div "Date Range 01-04-2025 to 30-04-2025" at bounding box center [441, 76] width 134 height 27
select select "3"
select select "2025"
select select "4"
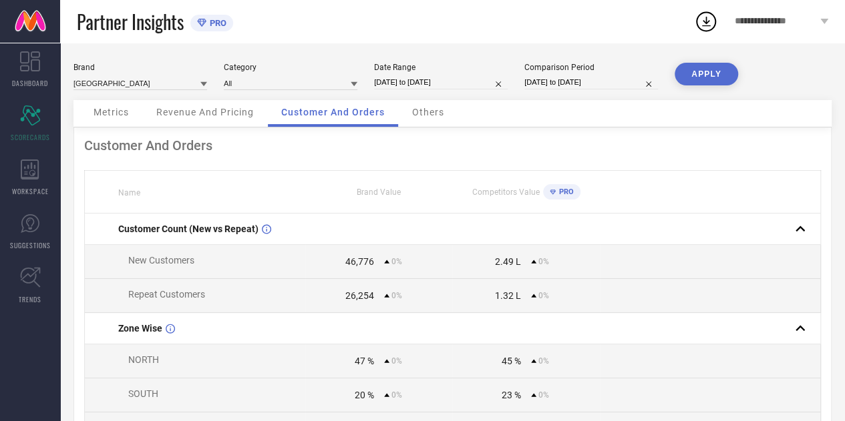
select select "2025"
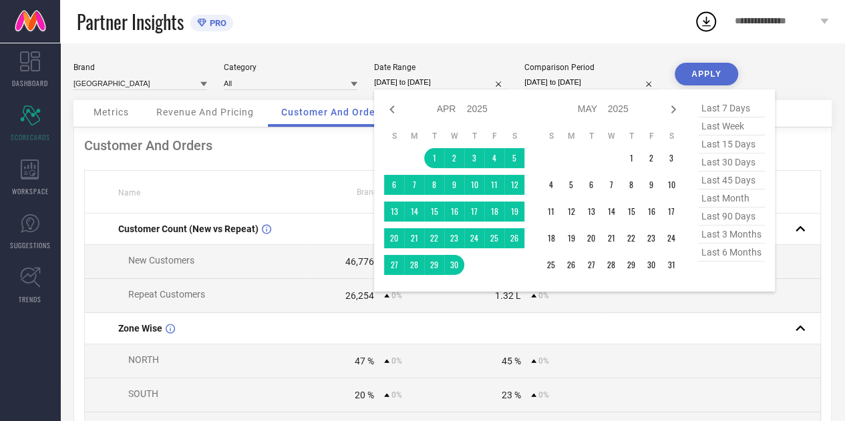
click at [409, 86] on input "[DATE] to [DATE]" at bounding box center [441, 82] width 134 height 14
click at [395, 112] on icon at bounding box center [392, 109] width 16 height 16
select select "2"
select select "2025"
select select "3"
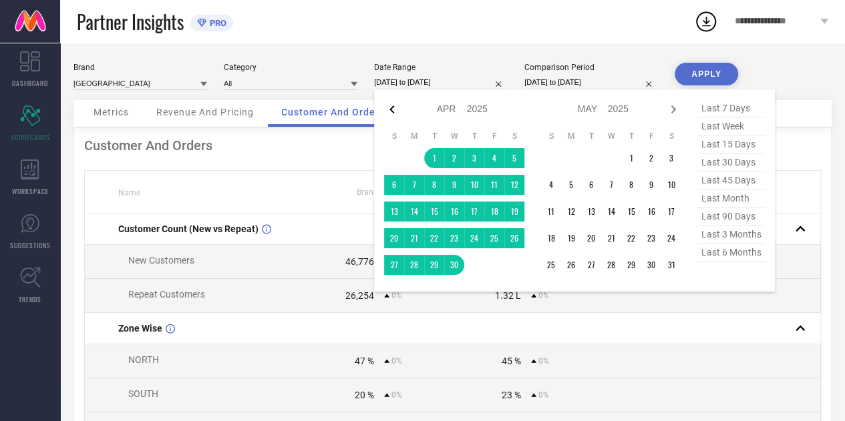
select select "2025"
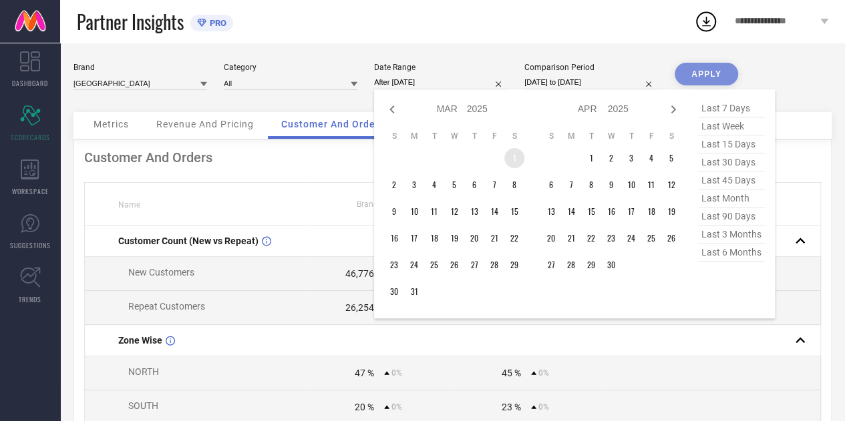
click at [514, 159] on td "1" at bounding box center [514, 158] width 20 height 20
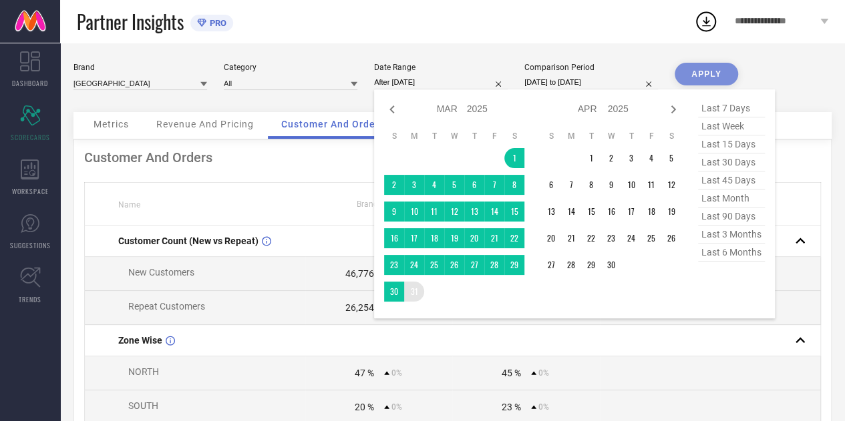
type input "01-03-2025 to 31-03-2025"
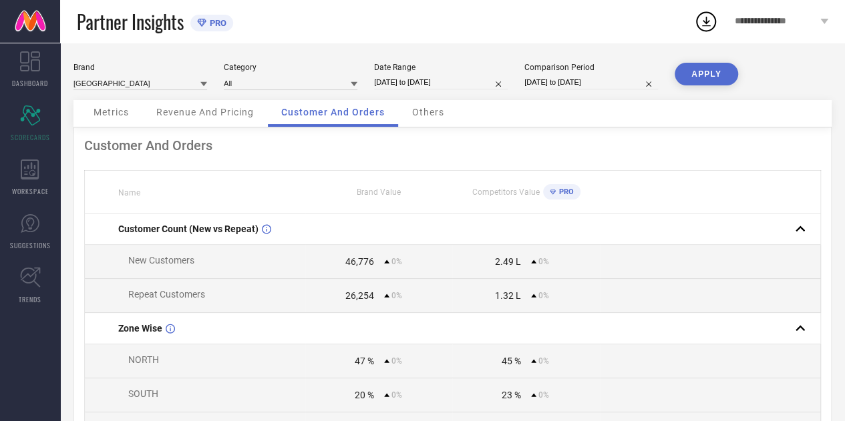
click at [689, 78] on button "APPLY" at bounding box center [705, 74] width 63 height 23
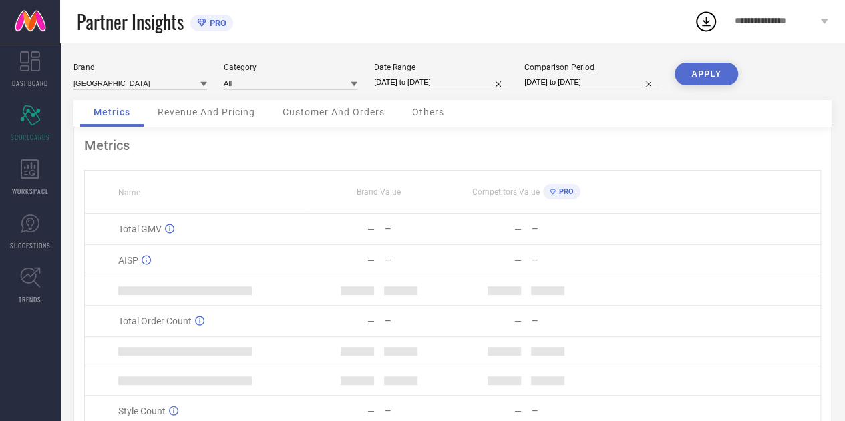
click at [327, 106] on div "Customer And Orders" at bounding box center [333, 113] width 129 height 27
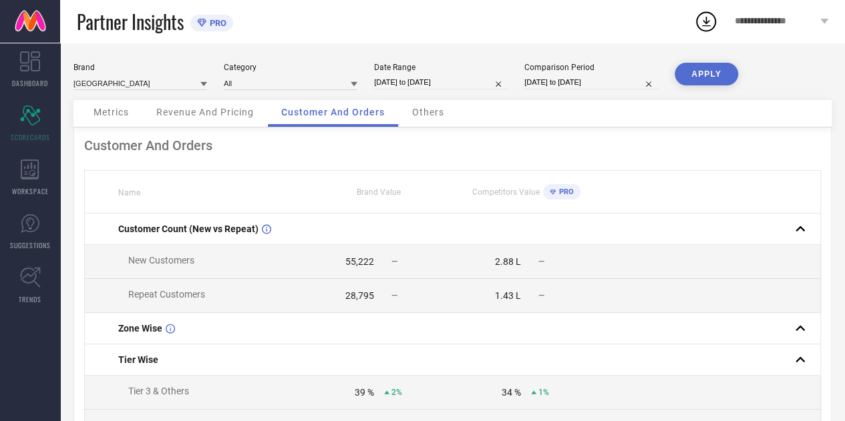
click at [359, 267] on div "55,222" at bounding box center [359, 261] width 29 height 11
copy div "55,222"
click at [362, 298] on div "28,795" at bounding box center [359, 295] width 29 height 11
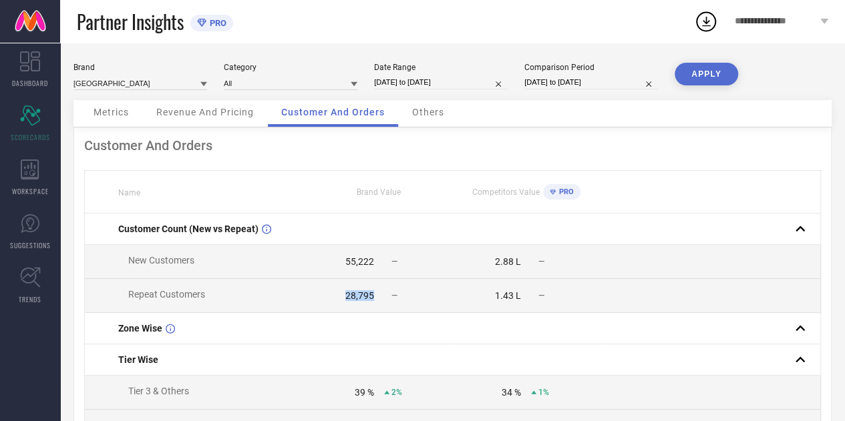
copy div "28,795"
select select "2"
select select "2025"
select select "3"
select select "2025"
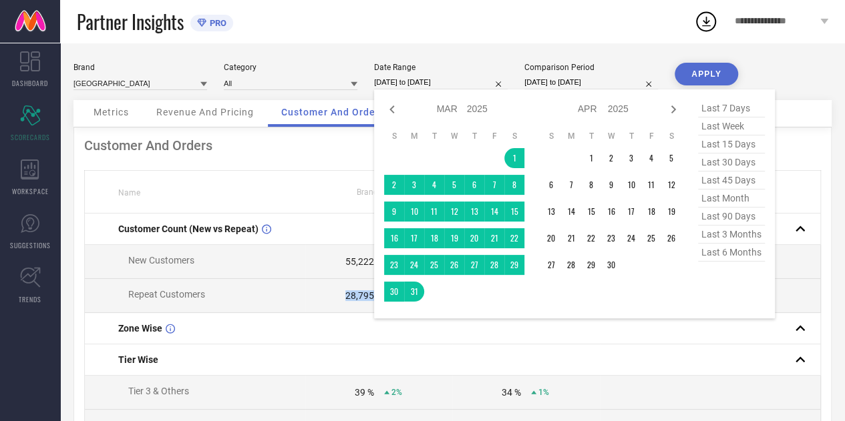
click at [451, 88] on input "01-03-2025 to 31-03-2025" at bounding box center [441, 82] width 134 height 14
click at [390, 108] on icon at bounding box center [392, 109] width 16 height 16
select select "1"
select select "2025"
select select "2"
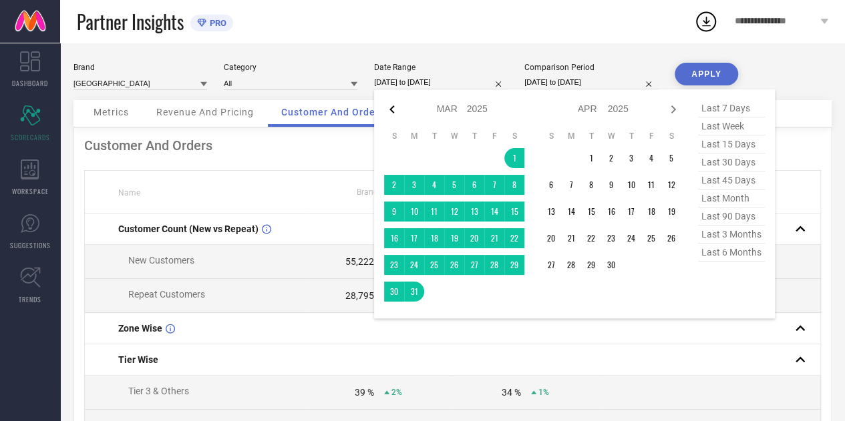
select select "2025"
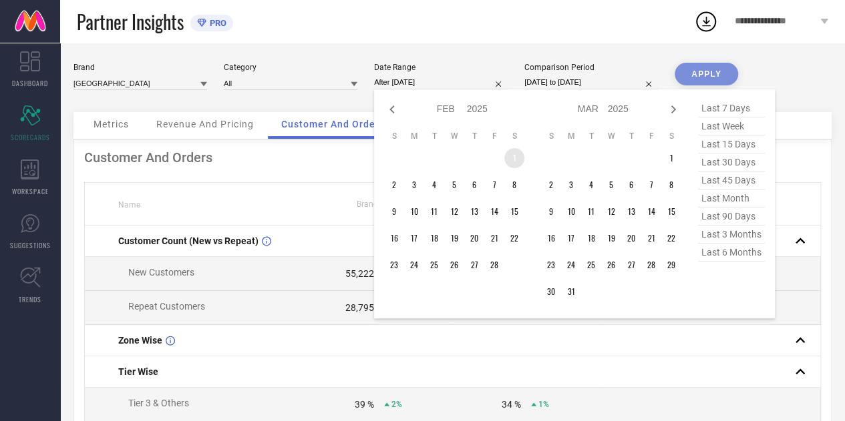
click at [507, 158] on td "1" at bounding box center [514, 158] width 20 height 20
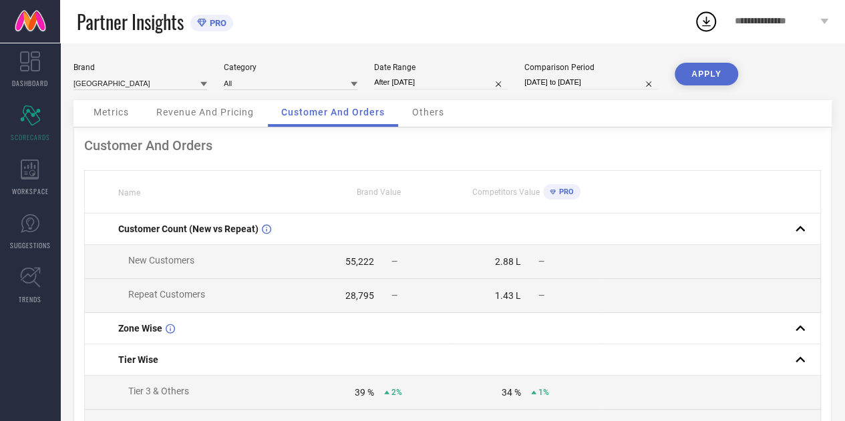
type input "01-02-2025 to 28-02-2025"
click at [701, 75] on button "APPLY" at bounding box center [705, 74] width 63 height 23
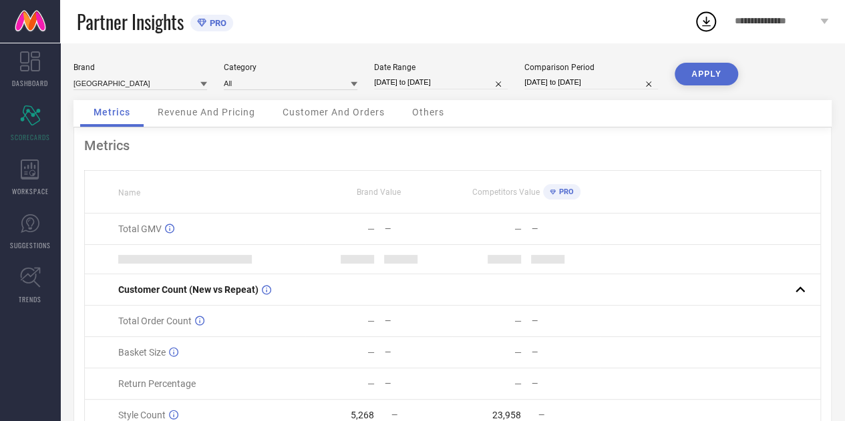
click at [325, 124] on div "Customer And Orders" at bounding box center [333, 113] width 129 height 27
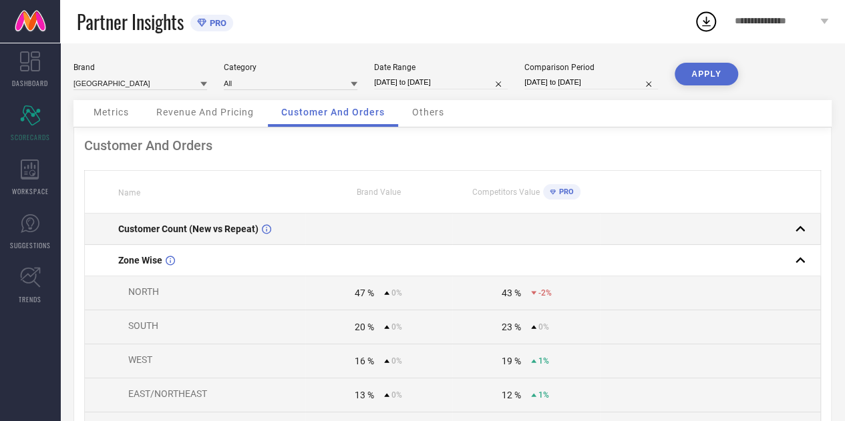
click at [345, 244] on td at bounding box center [378, 229] width 147 height 31
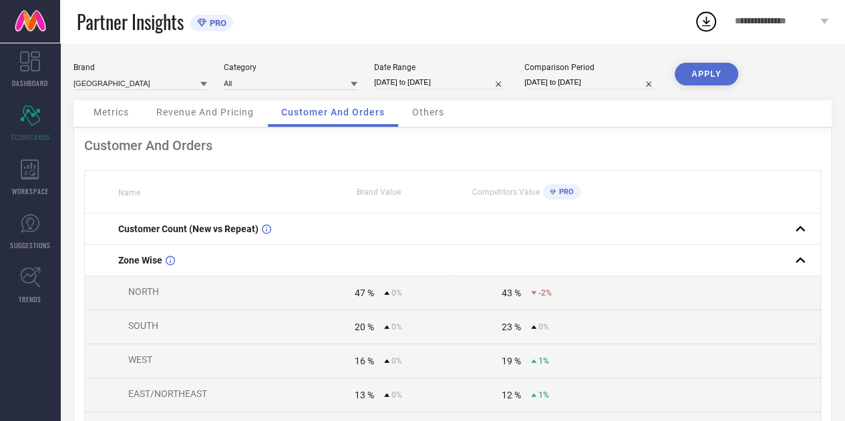
select select "1"
select select "2025"
select select "2"
select select "2025"
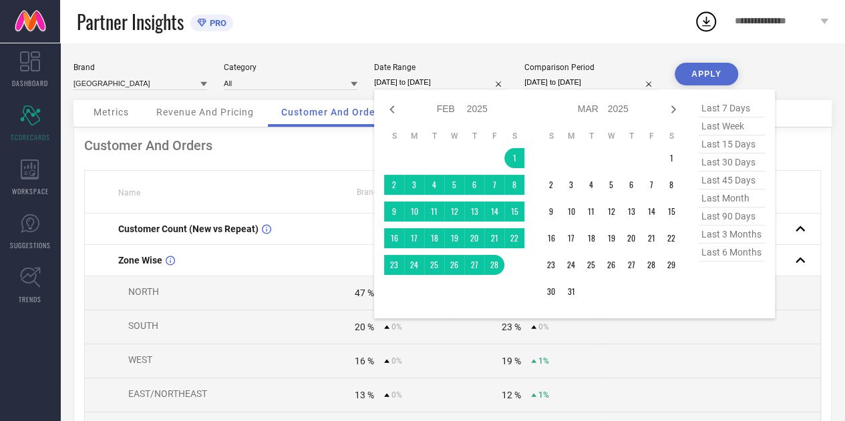
click at [415, 81] on input "01-02-2025 to 28-02-2025" at bounding box center [441, 82] width 134 height 14
click at [509, 160] on td "1" at bounding box center [514, 158] width 20 height 20
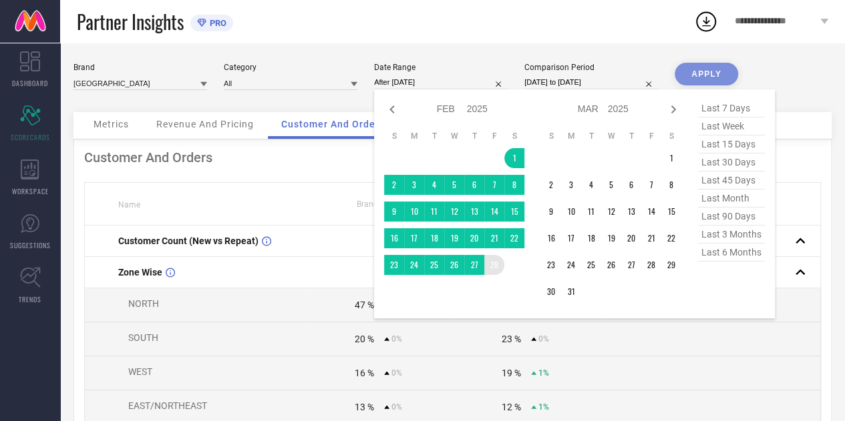
type input "01-02-2025 to 28-02-2025"
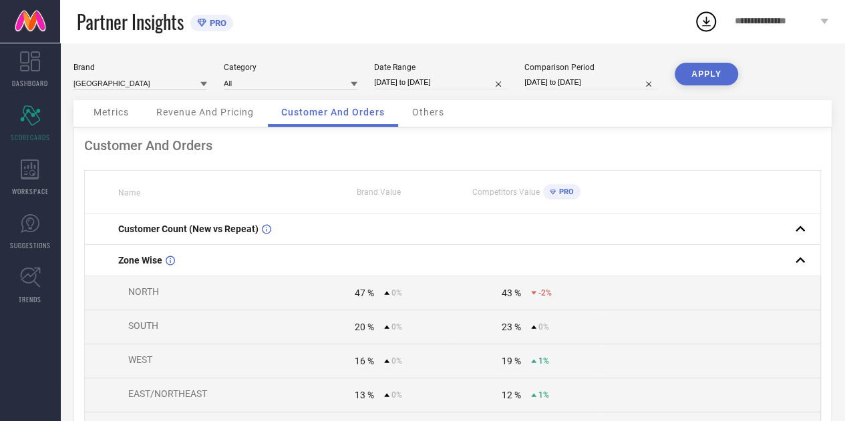
click at [701, 65] on button "APPLY" at bounding box center [705, 74] width 63 height 23
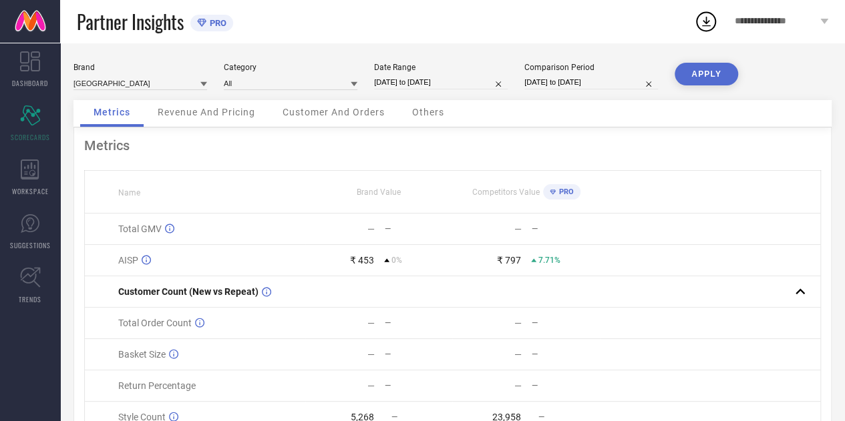
click at [304, 116] on span "Customer And Orders" at bounding box center [333, 112] width 102 height 11
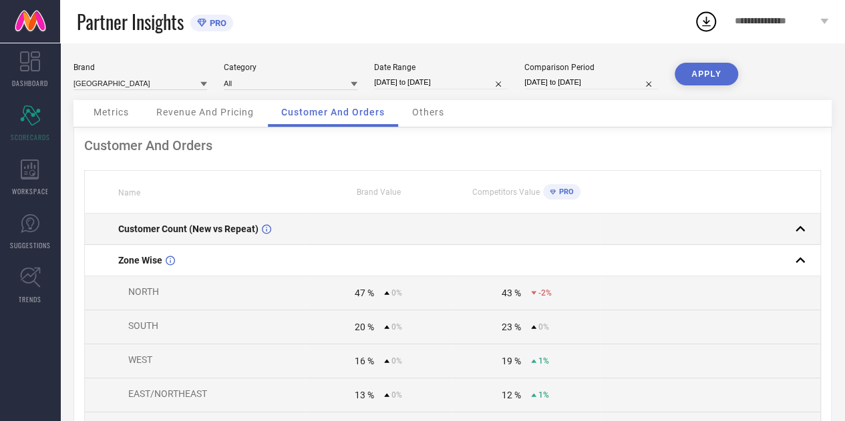
click at [258, 225] on div "Customer Count (New vs Repeat)" at bounding box center [211, 229] width 186 height 11
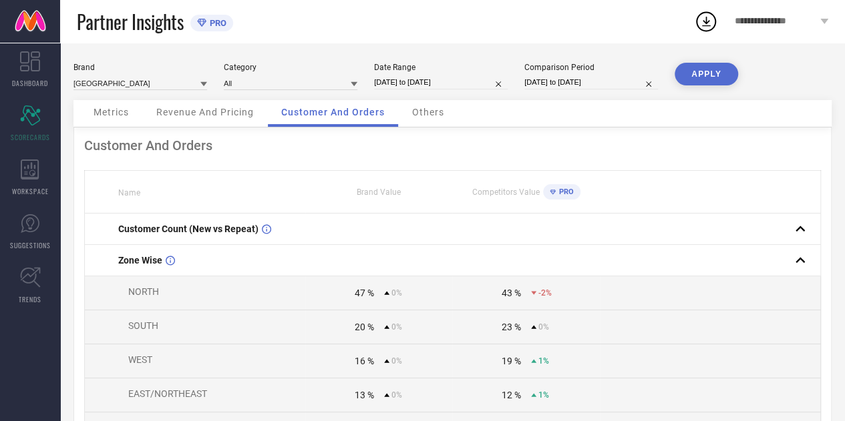
select select "1"
select select "2025"
select select "2"
select select "2025"
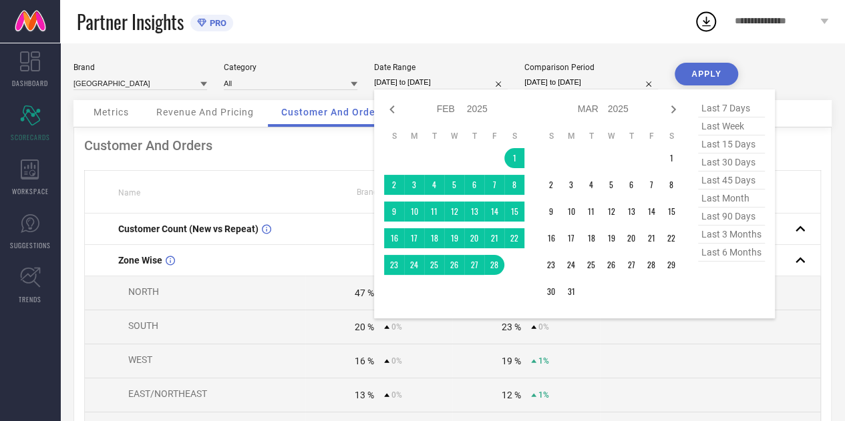
click at [421, 83] on input "01-02-2025 to 28-02-2025" at bounding box center [441, 82] width 134 height 14
click at [670, 109] on icon at bounding box center [673, 109] width 16 height 16
select select "2"
select select "2025"
select select "3"
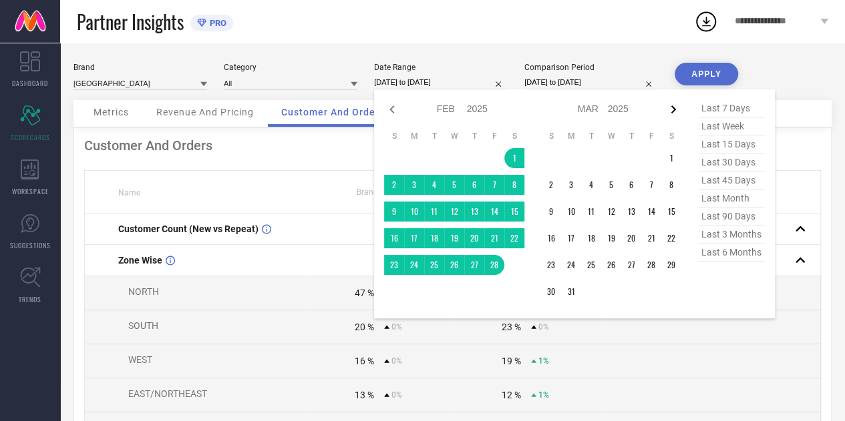
select select "2025"
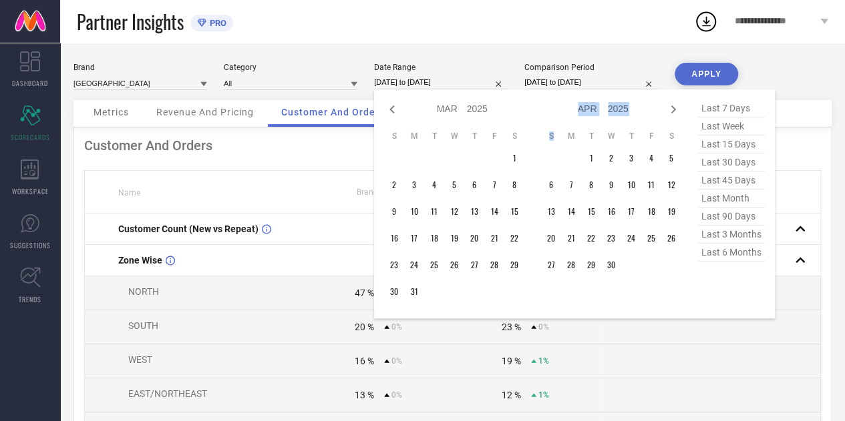
click at [670, 109] on icon at bounding box center [673, 109] width 16 height 16
select select "3"
select select "2025"
select select "4"
select select "2025"
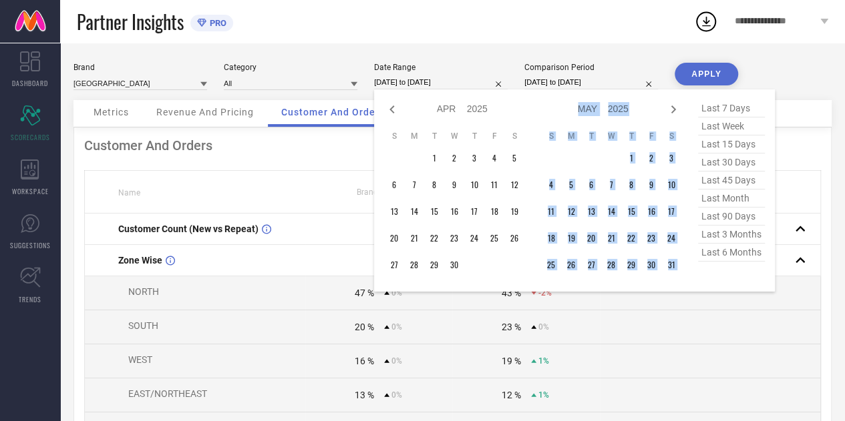
click at [670, 109] on icon at bounding box center [673, 109] width 16 height 16
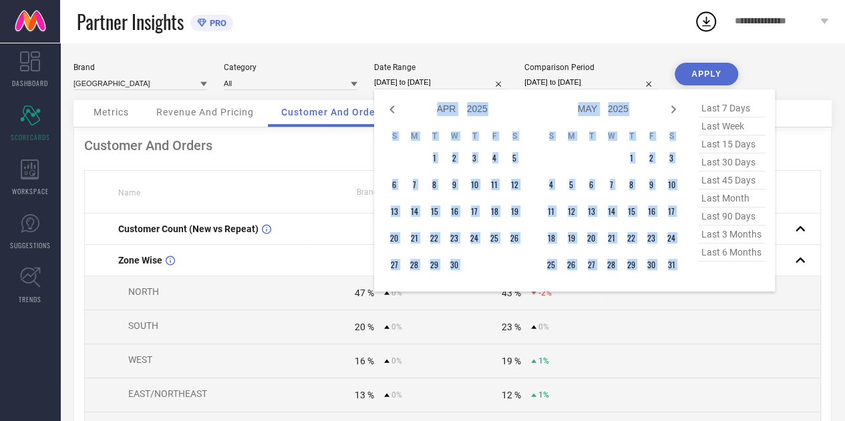
select select "4"
select select "2025"
select select "5"
select select "2025"
click at [670, 109] on icon at bounding box center [673, 109] width 16 height 16
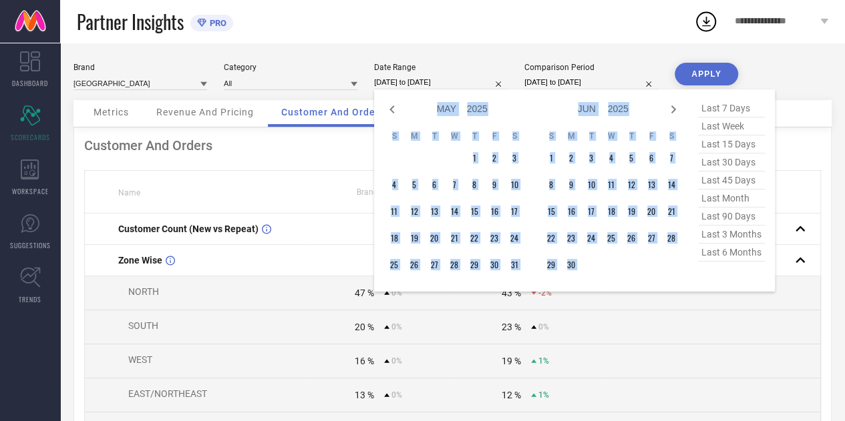
select select "5"
select select "2025"
select select "6"
select select "2025"
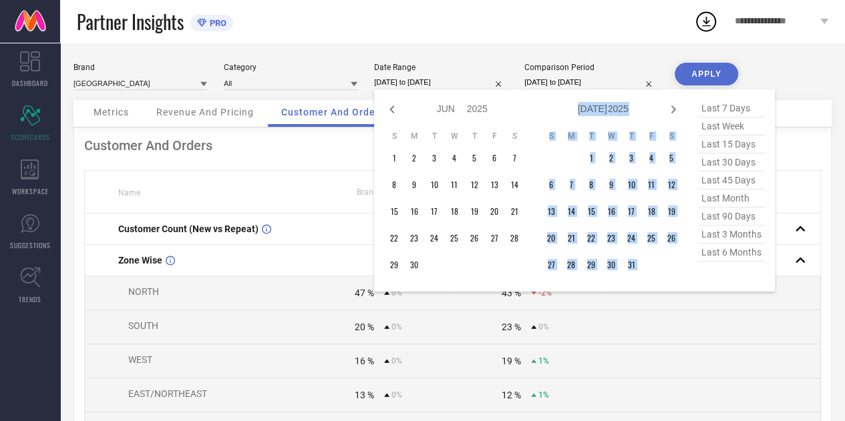
click at [670, 109] on icon at bounding box center [673, 109] width 16 height 16
select select "6"
select select "2025"
select select "7"
select select "2025"
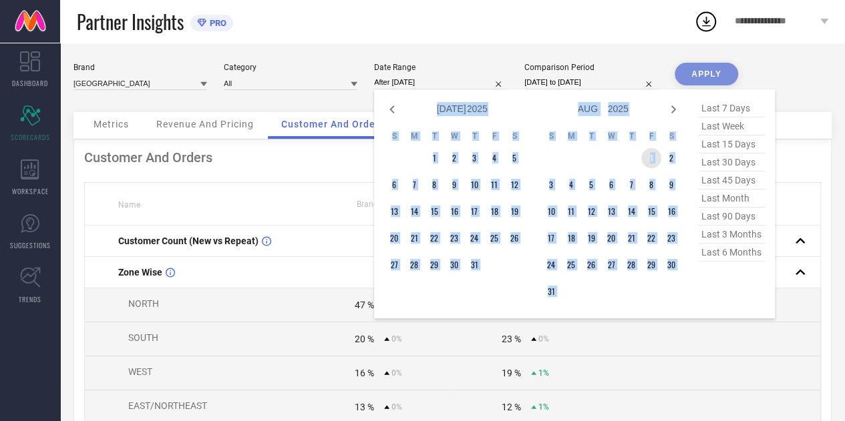
click at [650, 162] on td "1" at bounding box center [651, 158] width 20 height 20
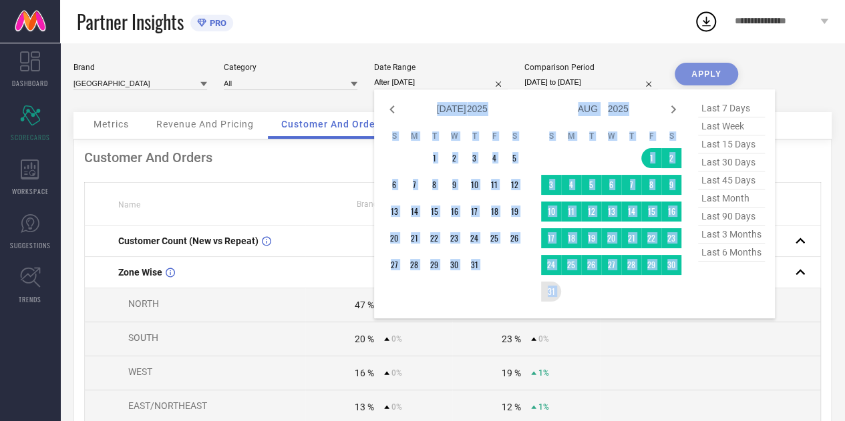
type input "01-08-2025 to 31-08-2025"
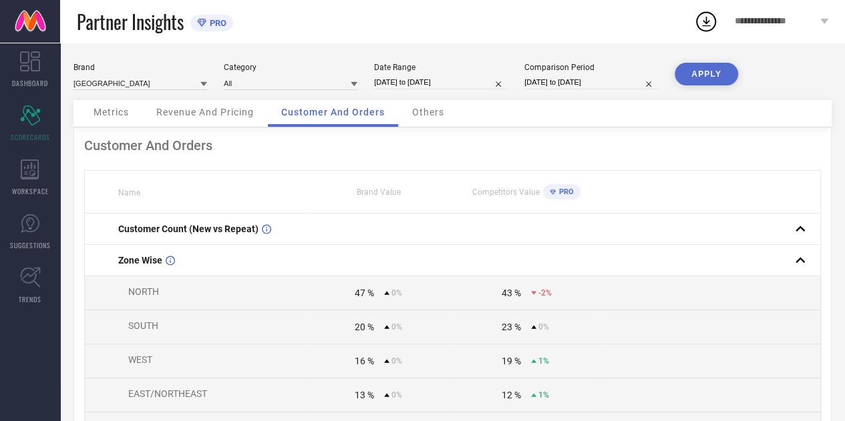
click at [706, 78] on button "APPLY" at bounding box center [705, 74] width 63 height 23
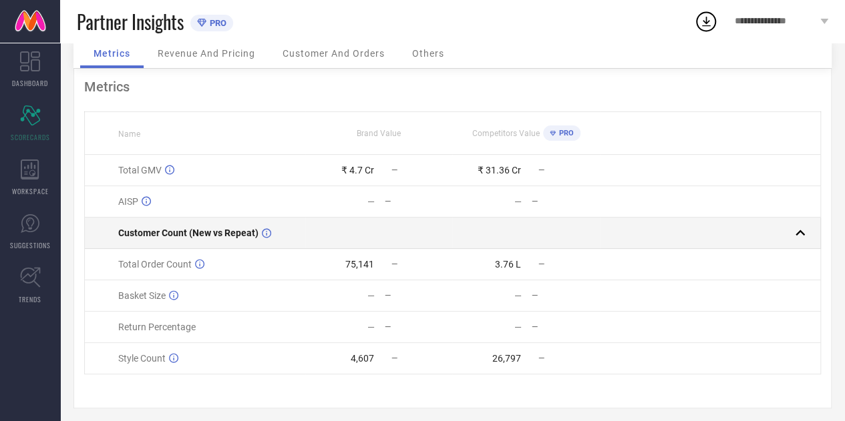
scroll to position [63, 0]
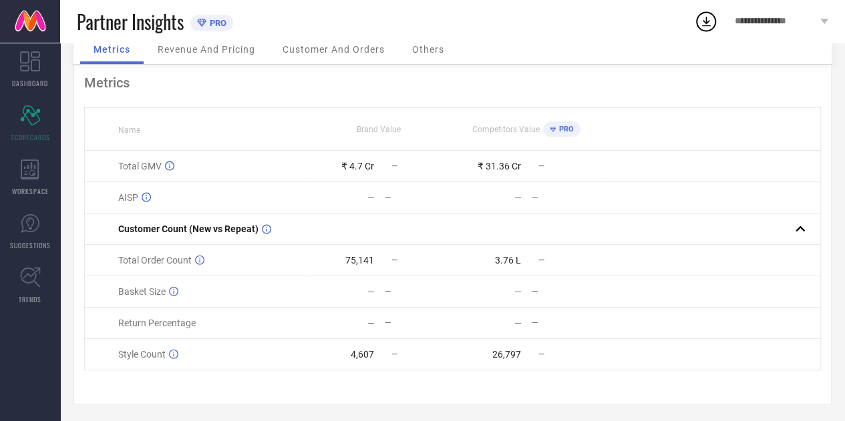
click at [310, 46] on span "Customer And Orders" at bounding box center [333, 49] width 102 height 11
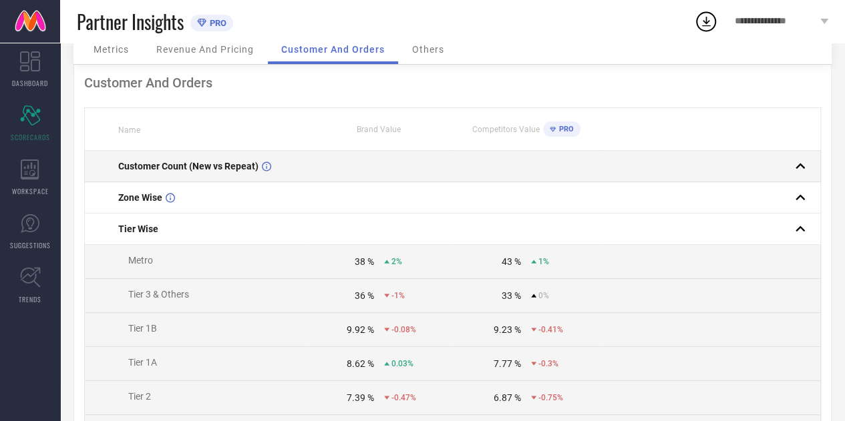
click at [284, 177] on td "Customer Count (New vs Repeat)" at bounding box center [195, 166] width 221 height 31
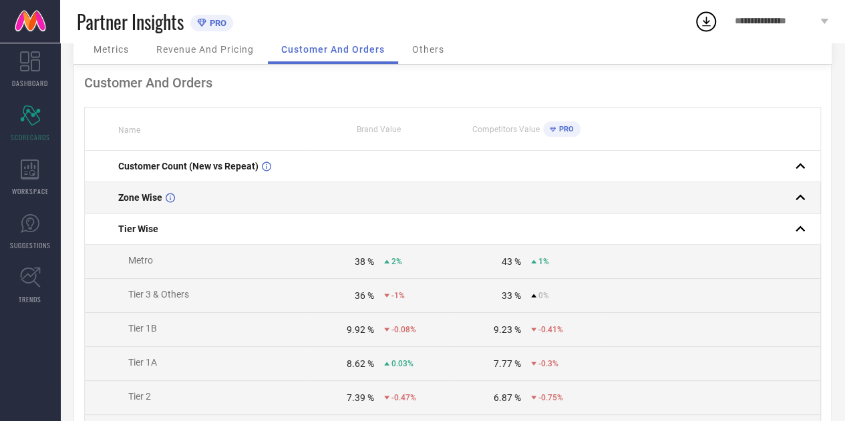
click at [254, 203] on div "Zone Wise" at bounding box center [211, 197] width 186 height 11
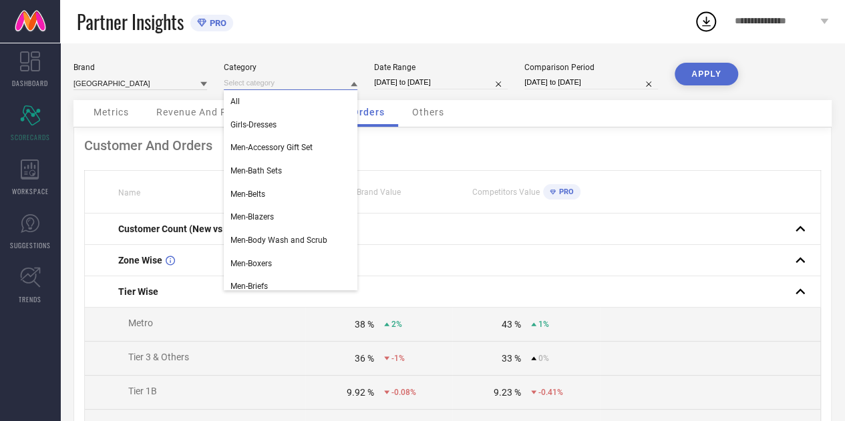
click at [289, 85] on input at bounding box center [291, 83] width 134 height 14
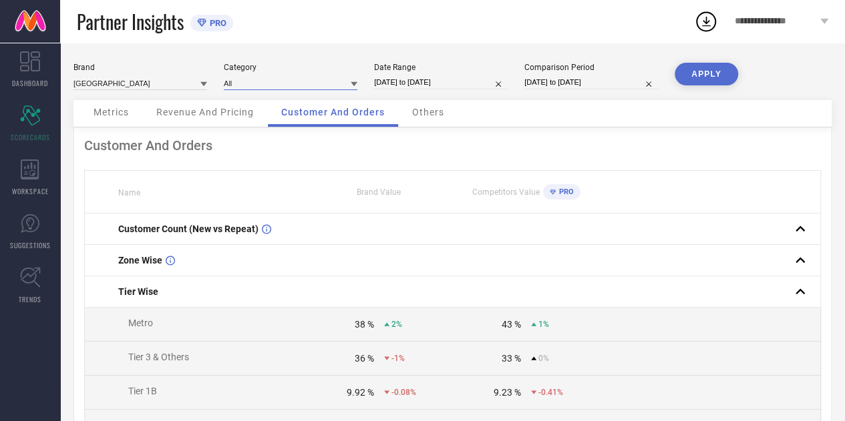
click at [287, 86] on input at bounding box center [291, 83] width 134 height 14
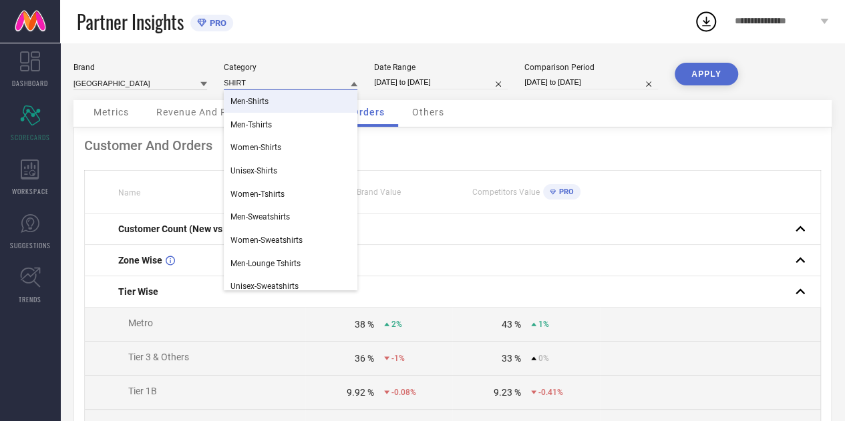
type input "SHIRT"
click at [272, 104] on div "Men-Shirts" at bounding box center [291, 101] width 134 height 23
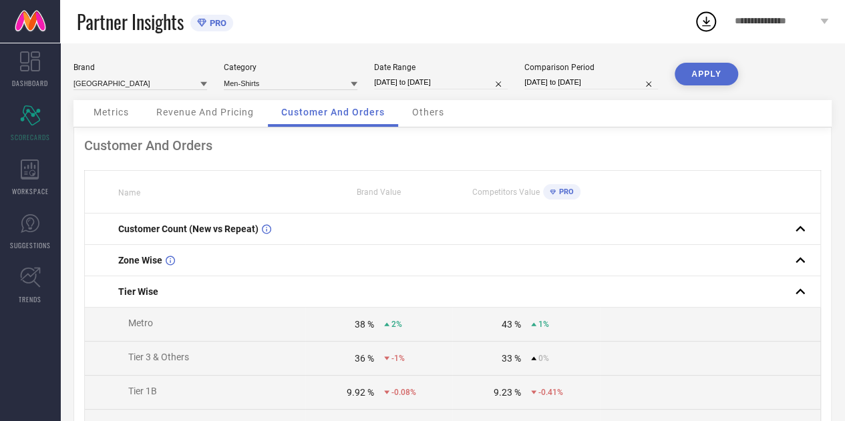
click at [701, 76] on button "APPLY" at bounding box center [705, 74] width 63 height 23
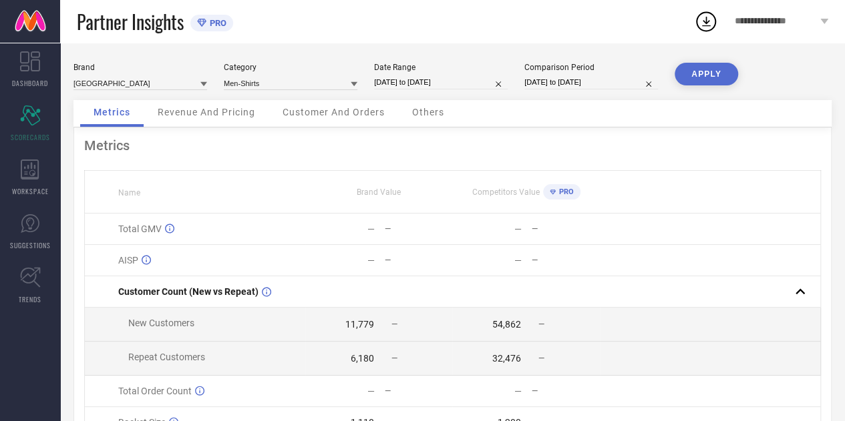
scroll to position [82, 0]
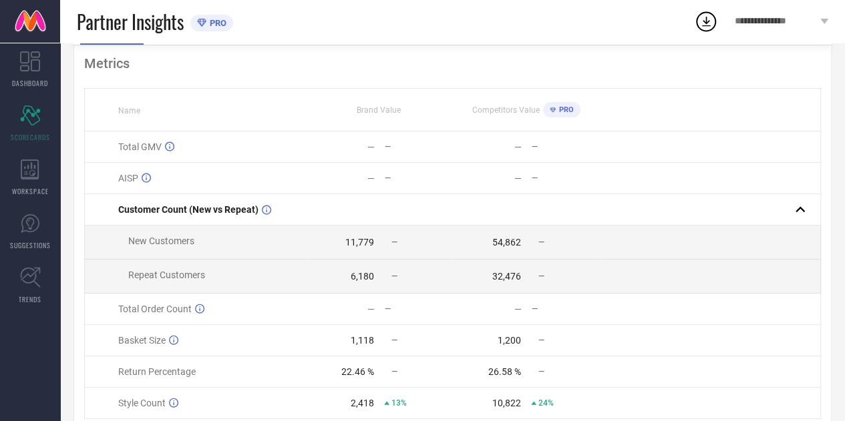
click at [357, 250] on td "11,779 —" at bounding box center [378, 243] width 147 height 34
drag, startPoint x: 357, startPoint y: 250, endPoint x: 364, endPoint y: 274, distance: 24.3
click at [364, 274] on tbody "Total GMV — — — — AISP — — — — Customer Count (New vs Repeat) New Customers 11,…" at bounding box center [453, 276] width 736 height 288
copy tbody "11,779 — 54,862 — Repeat Customers 6,180"
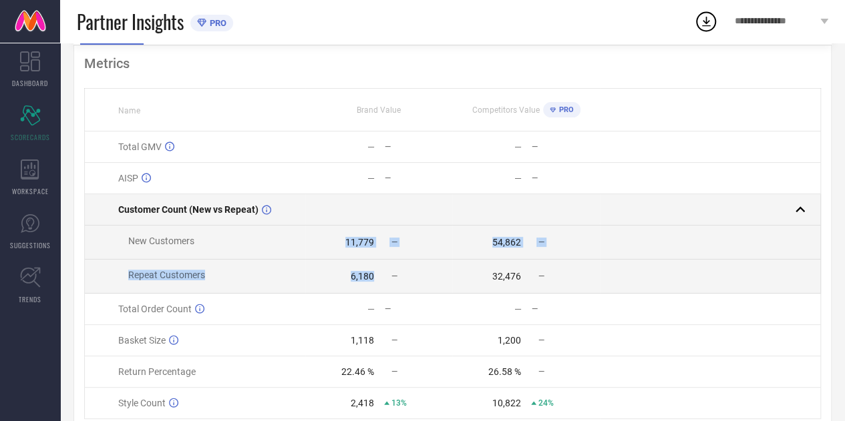
scroll to position [0, 0]
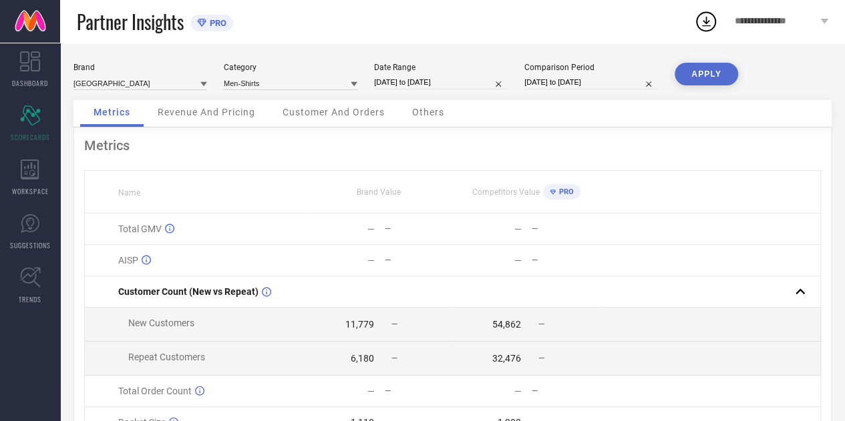
click at [357, 83] on div "Brand PARK AVENUE Category Men-Shirts Date Range 01-08-2025 to 31-08-2025 Compa…" at bounding box center [452, 81] width 758 height 37
click at [352, 85] on icon at bounding box center [354, 84] width 7 height 7
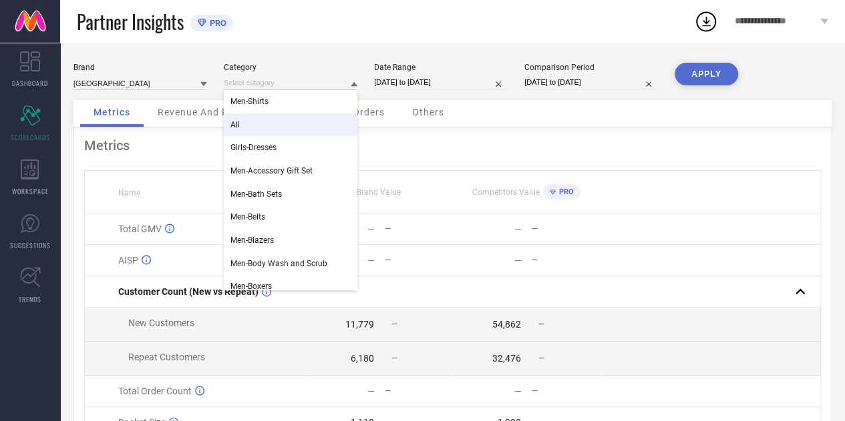
click at [282, 122] on div "All" at bounding box center [291, 125] width 134 height 23
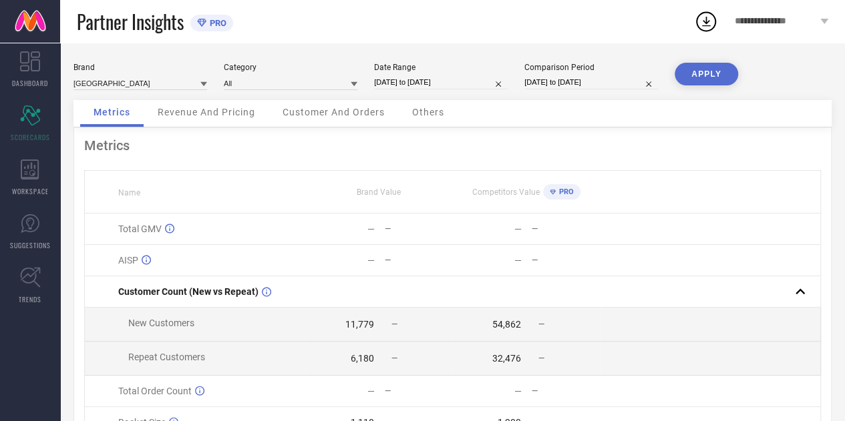
click at [700, 71] on button "APPLY" at bounding box center [705, 74] width 63 height 23
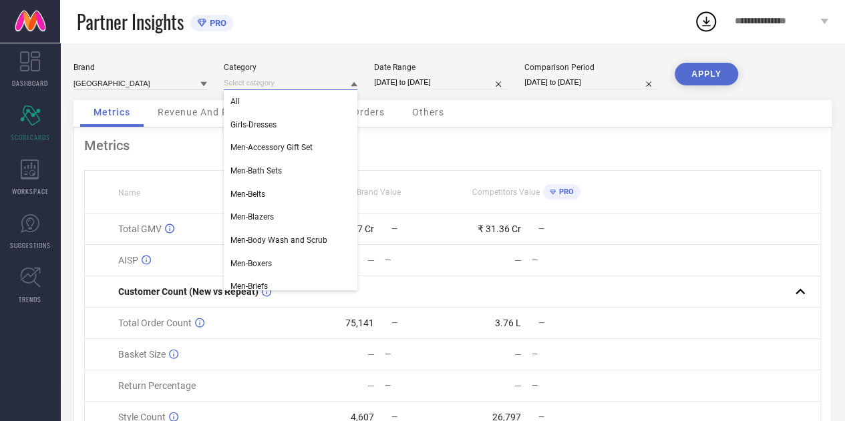
click at [315, 86] on input at bounding box center [291, 83] width 134 height 14
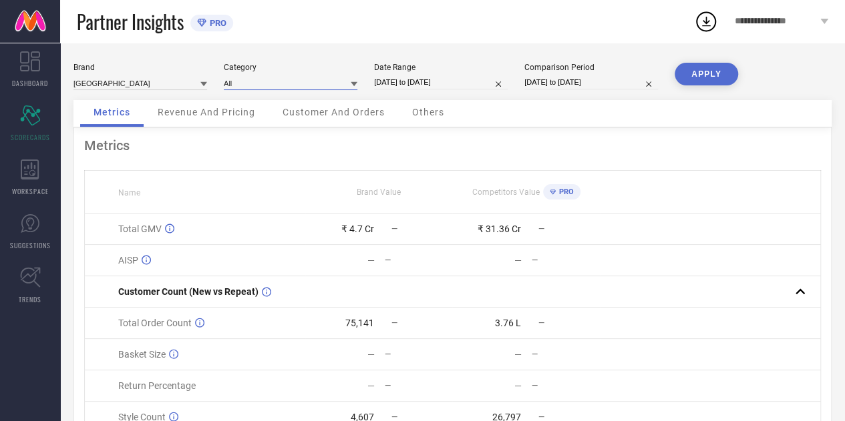
click at [309, 87] on input at bounding box center [291, 83] width 134 height 14
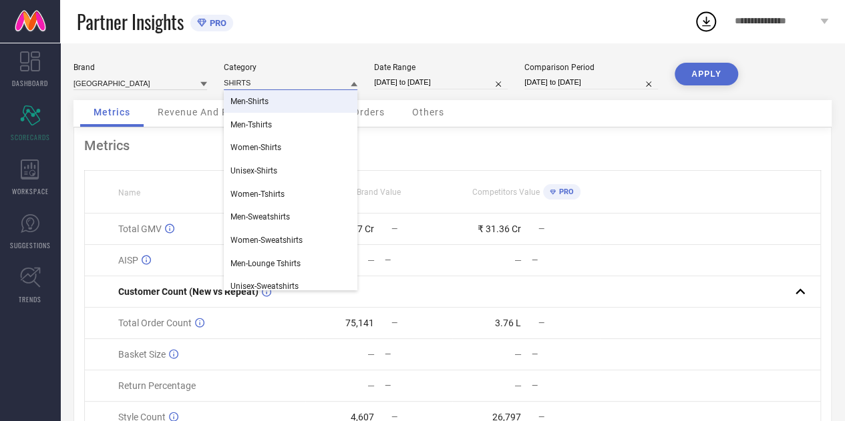
type input "SHIRTS"
click at [280, 91] on div "Men-Shirts" at bounding box center [291, 101] width 134 height 23
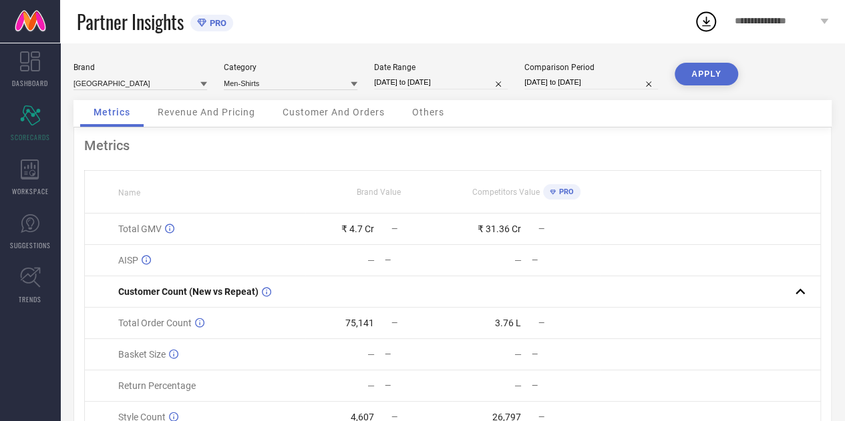
click at [728, 77] on button "APPLY" at bounding box center [705, 74] width 63 height 23
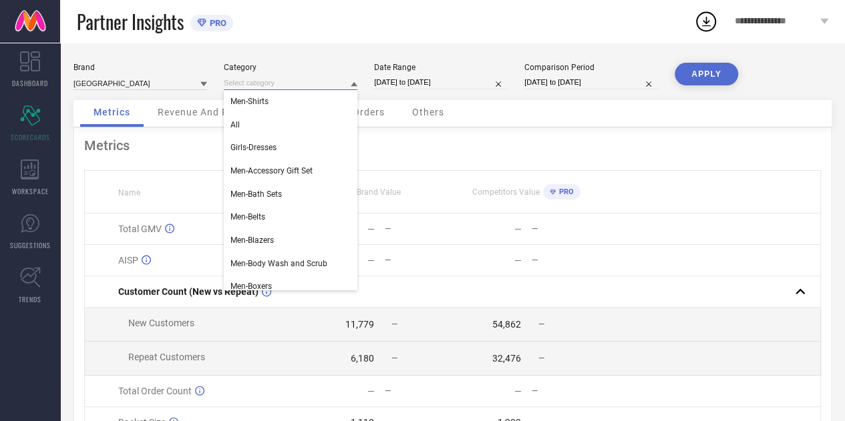
click at [333, 85] on input at bounding box center [291, 83] width 134 height 14
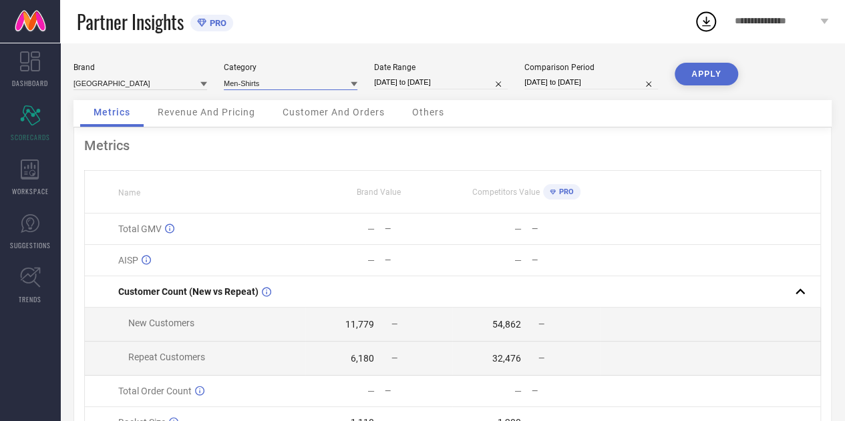
select select "7"
select select "2025"
select select "8"
select select "2025"
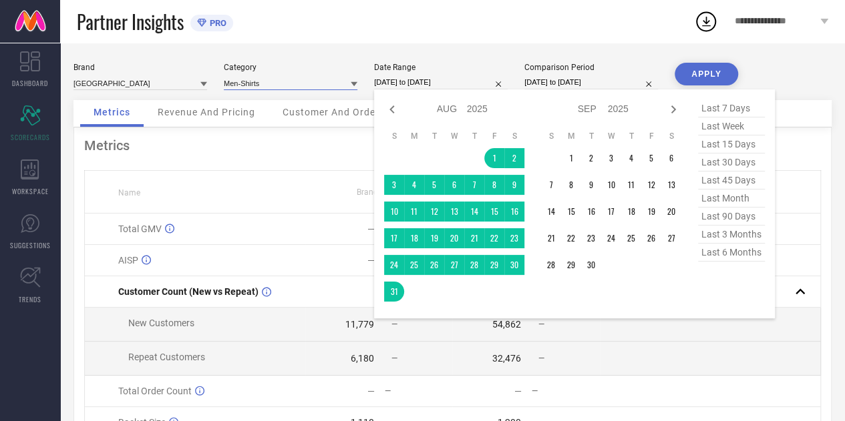
click at [415, 77] on input "01-08-2025 to 31-08-2025" at bounding box center [441, 82] width 134 height 14
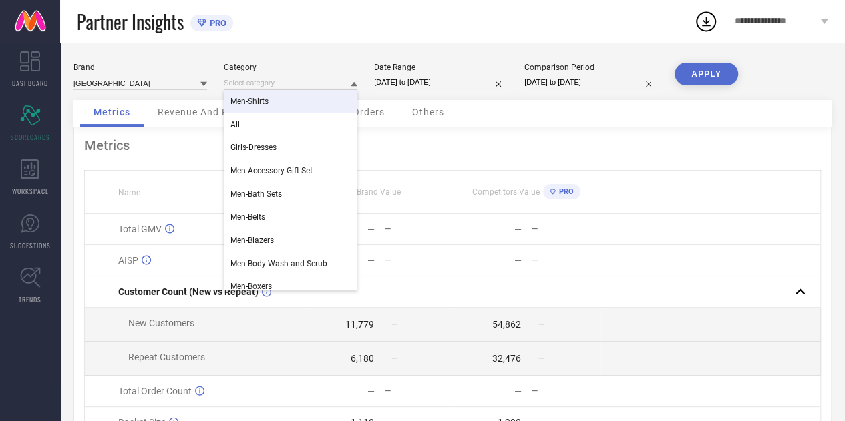
click at [276, 94] on div "Men-Shirts" at bounding box center [291, 101] width 134 height 23
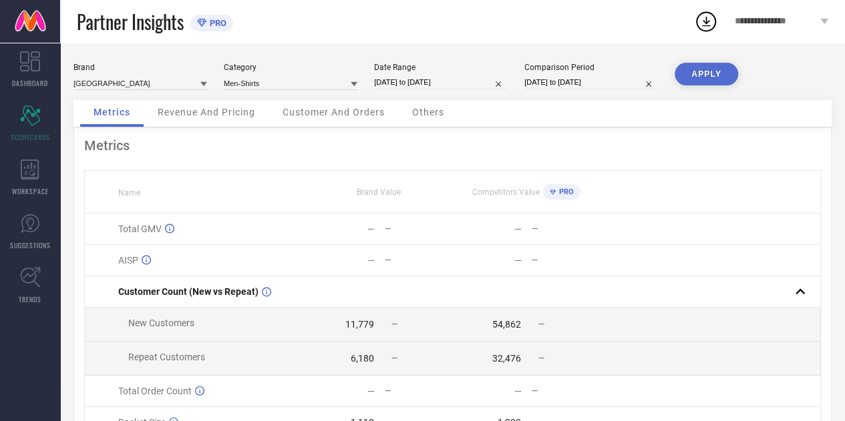
select select "7"
select select "2025"
select select "8"
select select "2025"
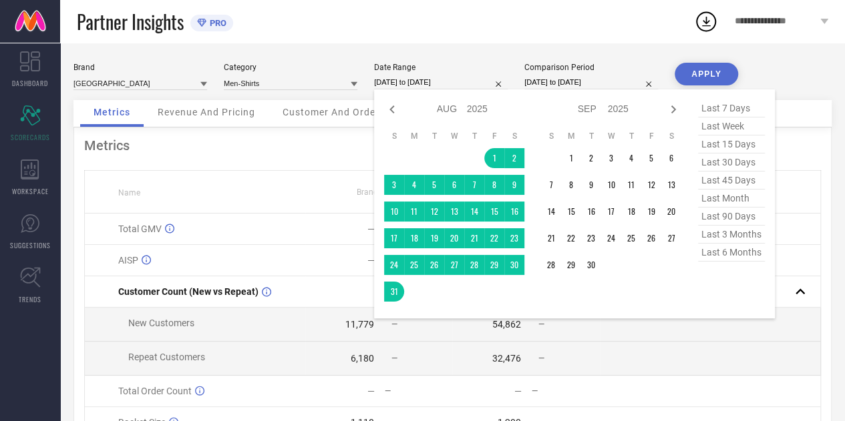
click at [469, 81] on input "01-08-2025 to 31-08-2025" at bounding box center [441, 82] width 134 height 14
click at [390, 106] on icon at bounding box center [392, 109] width 16 height 16
select select "6"
select select "2025"
select select "7"
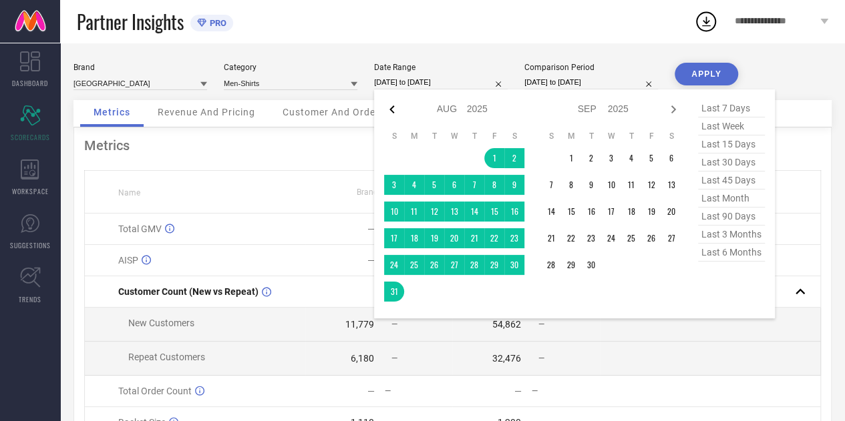
select select "2025"
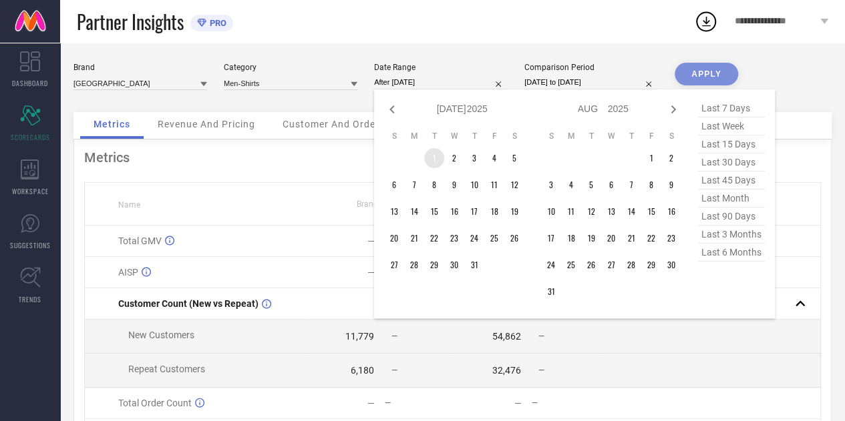
click at [441, 157] on td "1" at bounding box center [434, 158] width 20 height 20
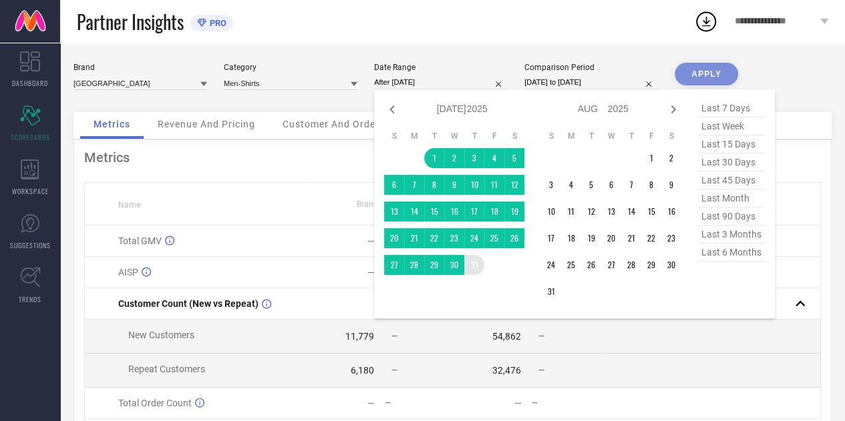
type input "01-07-2025 to 31-07-2025"
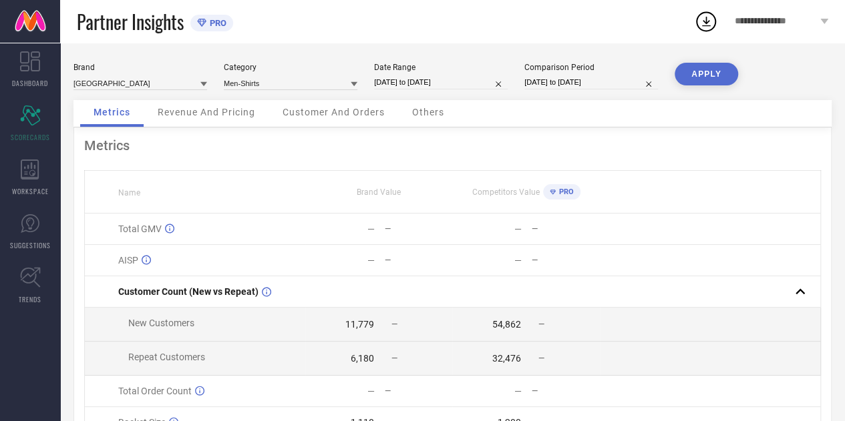
click at [718, 77] on button "APPLY" at bounding box center [705, 74] width 63 height 23
click at [326, 108] on span "Customer And Orders" at bounding box center [333, 112] width 102 height 11
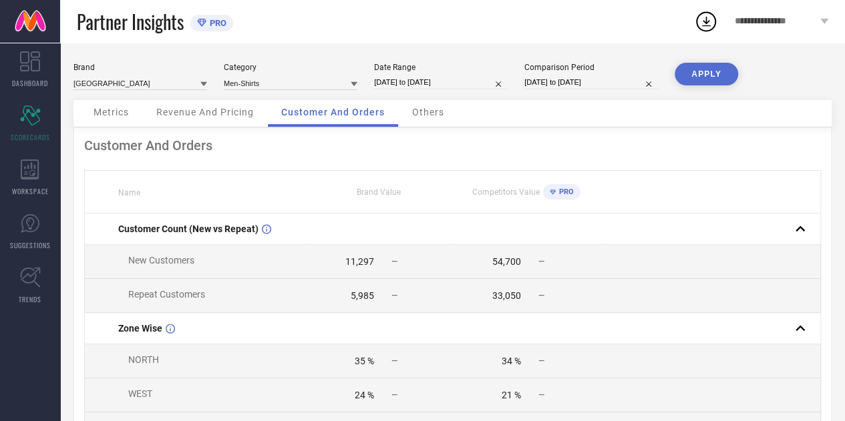
click at [358, 304] on td "5,985 —" at bounding box center [378, 296] width 147 height 34
select select "6"
select select "2025"
select select "7"
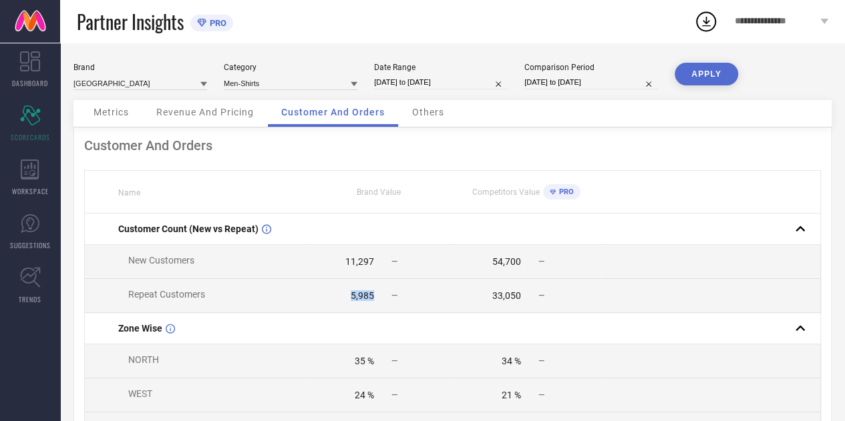
select select "2025"
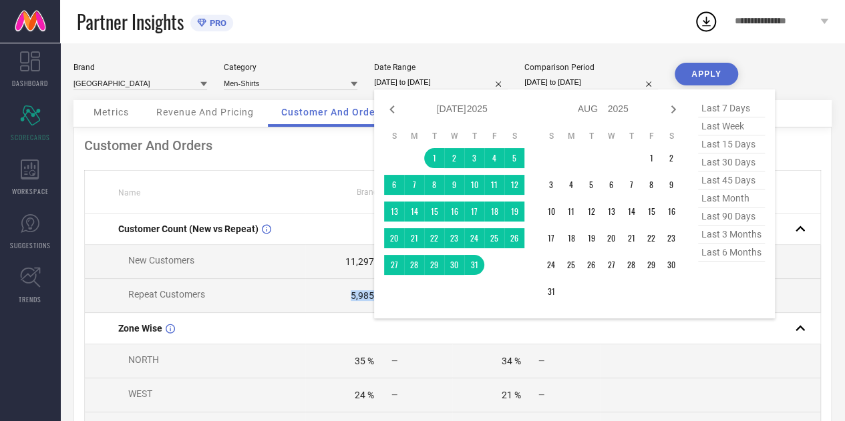
click at [417, 86] on input "01-07-2025 to 31-07-2025" at bounding box center [441, 82] width 134 height 14
click at [394, 108] on icon at bounding box center [392, 109] width 16 height 16
select select "5"
select select "2025"
select select "6"
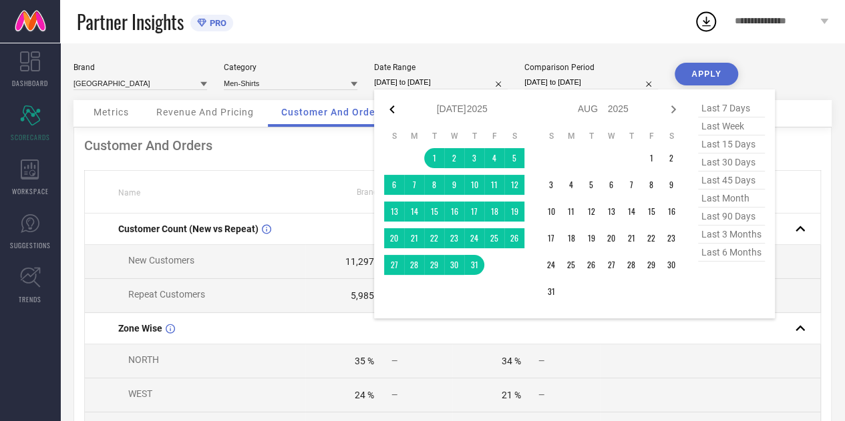
select select "2025"
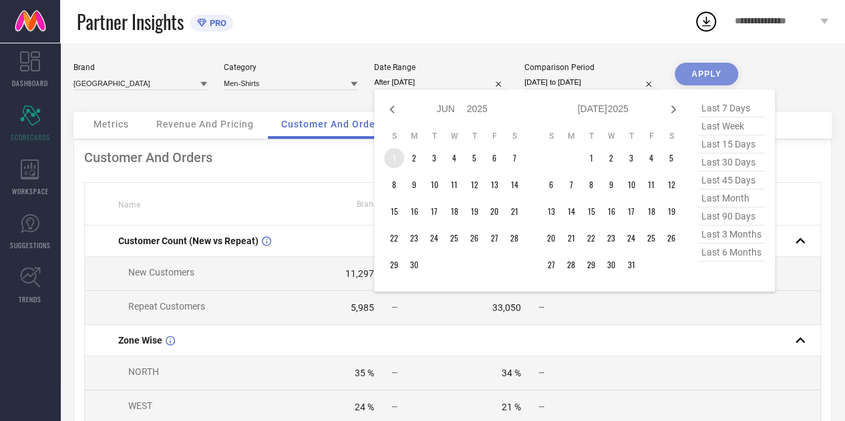
click at [398, 159] on td "1" at bounding box center [394, 158] width 20 height 20
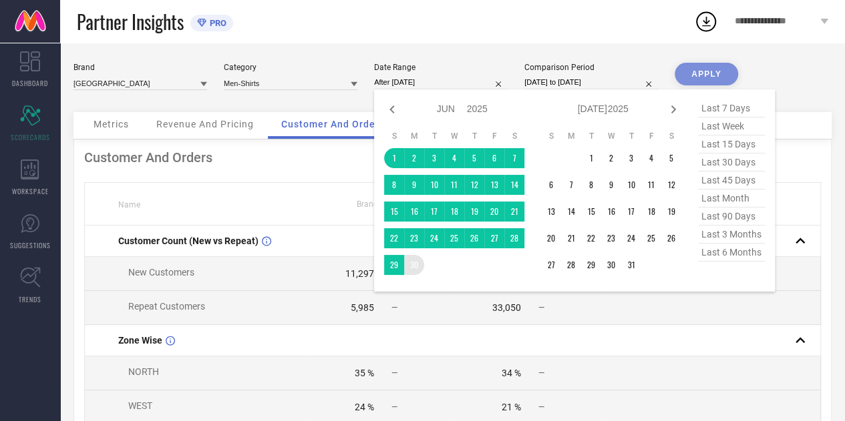
type input "01-06-2025 to 30-06-2025"
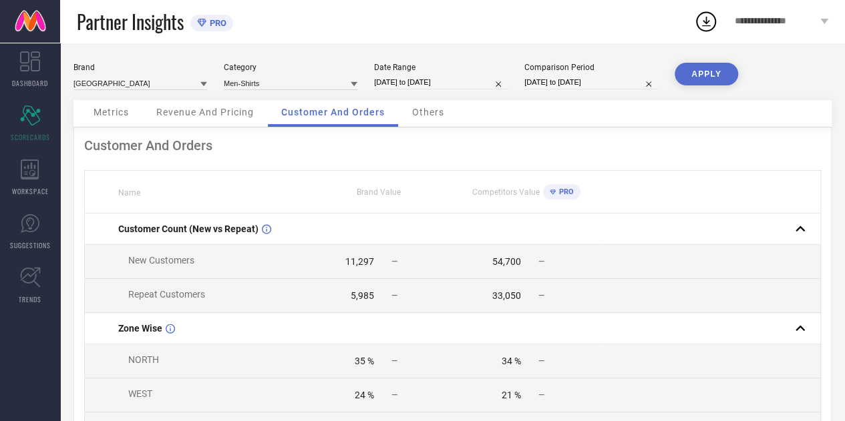
click at [706, 81] on button "APPLY" at bounding box center [705, 74] width 63 height 23
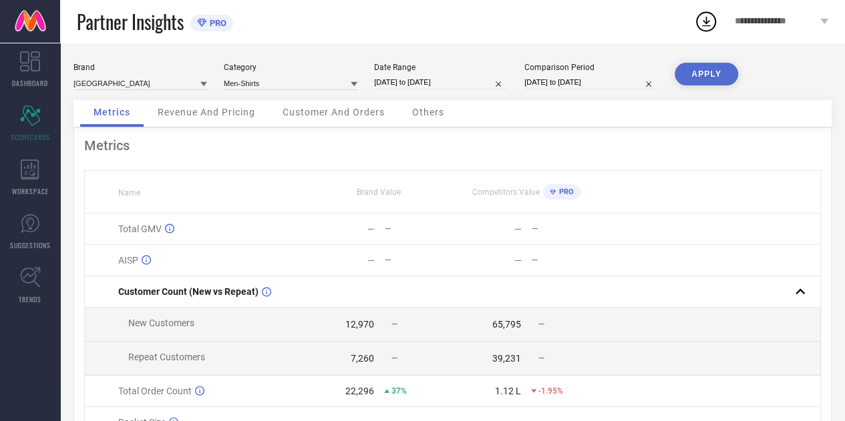
click at [306, 112] on span "Customer And Orders" at bounding box center [333, 112] width 102 height 11
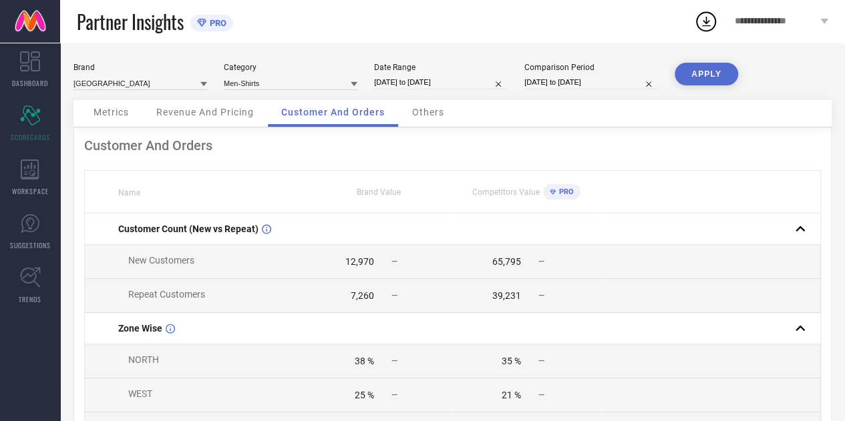
click at [354, 261] on div "12,970" at bounding box center [359, 261] width 29 height 11
click at [358, 296] on div "7,260" at bounding box center [362, 295] width 23 height 11
select select "5"
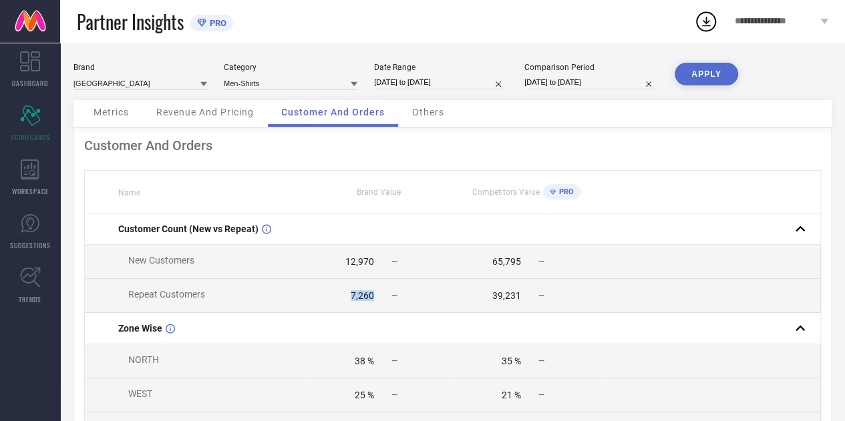
select select "2025"
select select "6"
select select "2025"
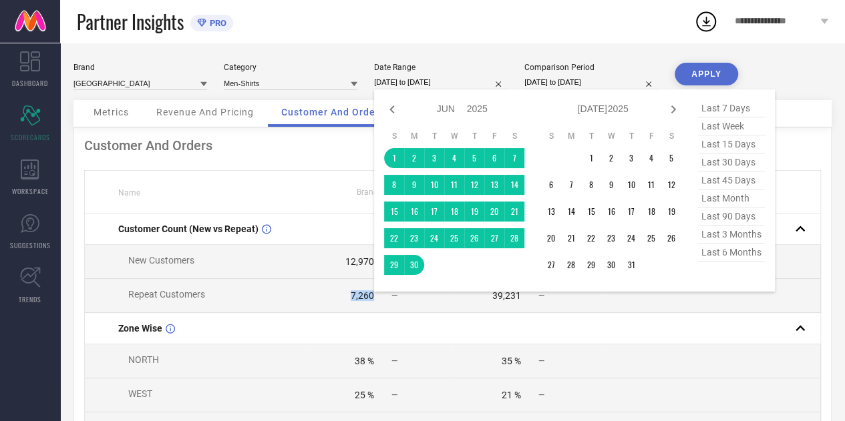
click at [453, 82] on input "01-06-2025 to 30-06-2025" at bounding box center [441, 82] width 134 height 14
click at [397, 109] on icon at bounding box center [392, 109] width 16 height 16
select select "4"
select select "2025"
select select "5"
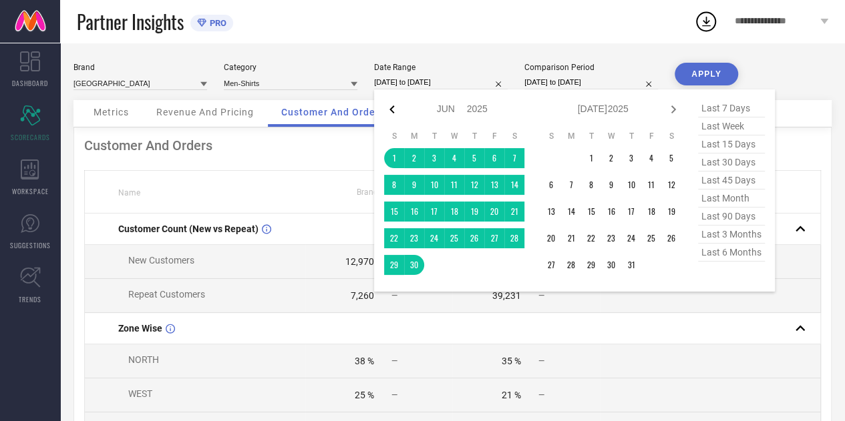
select select "2025"
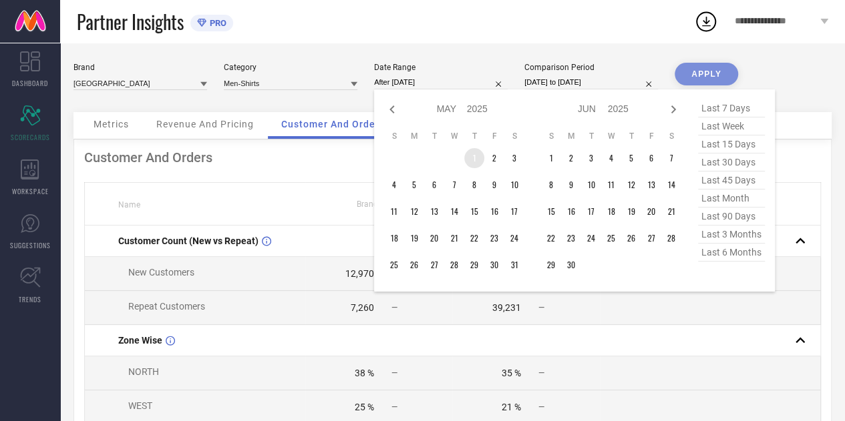
click at [482, 150] on table "S M T W T F S 1 2 3 4 5 6 7 8 9 10 11 12 13 14 15 16 17 18 19 20 21 22 23 24 25…" at bounding box center [454, 203] width 140 height 158
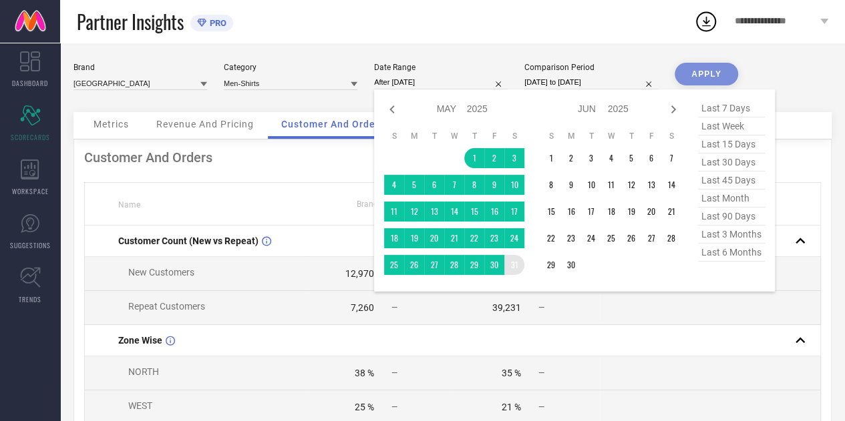
type input "[DATE] to [DATE]"
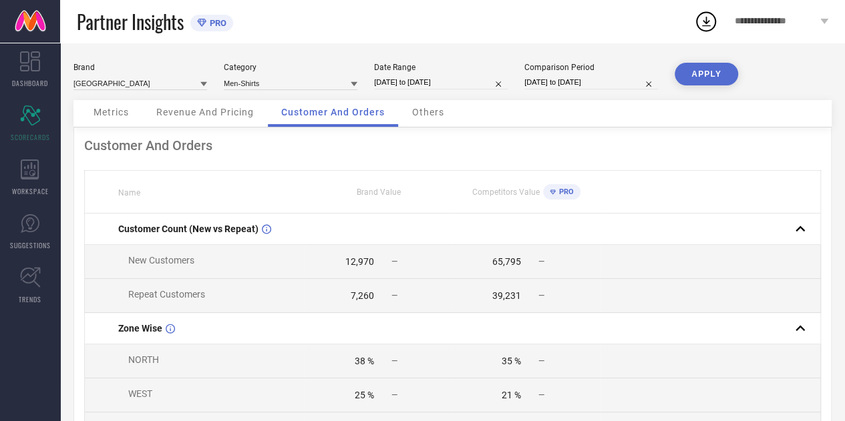
click at [709, 72] on button "APPLY" at bounding box center [705, 74] width 63 height 23
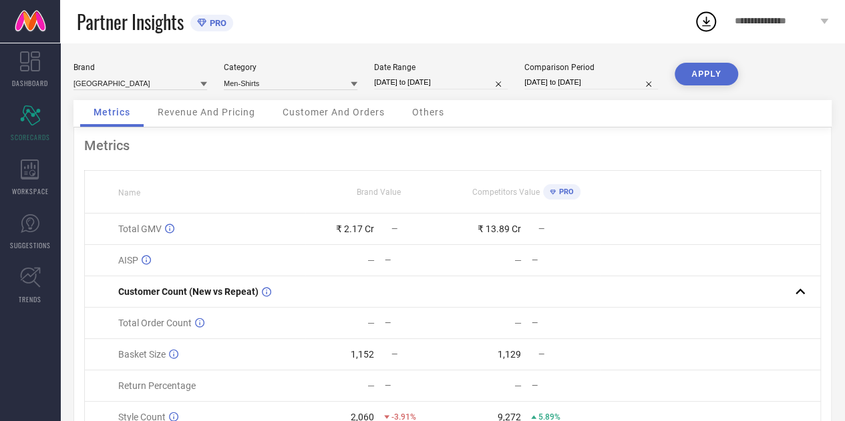
click at [338, 116] on span "Customer And Orders" at bounding box center [333, 112] width 102 height 11
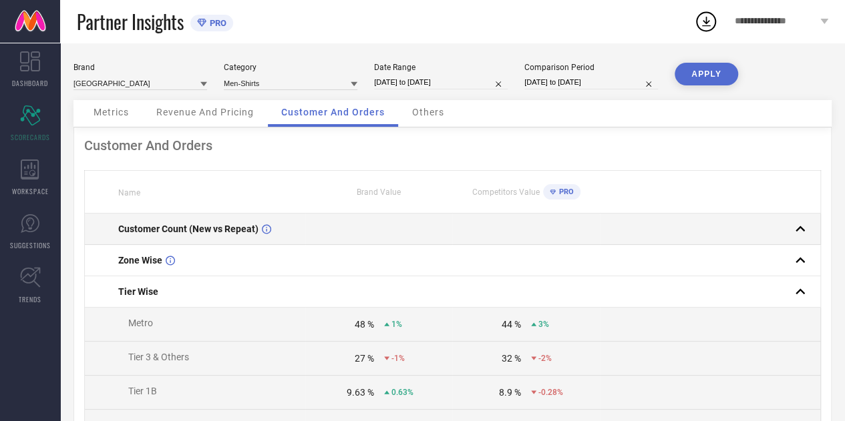
click at [320, 225] on td at bounding box center [378, 229] width 147 height 31
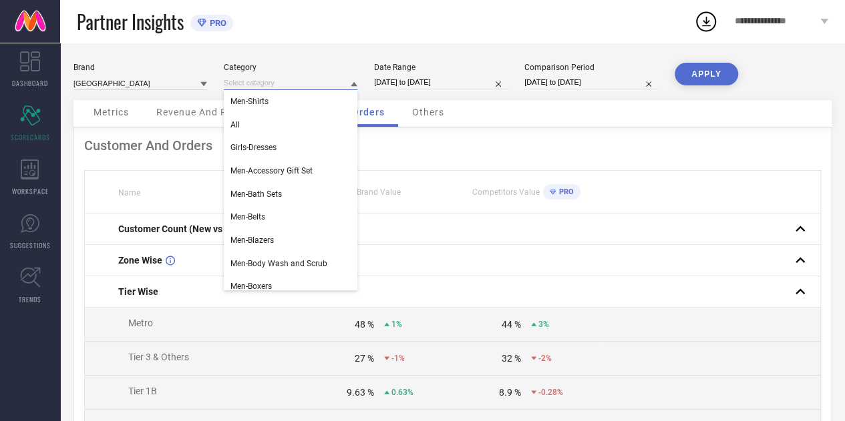
click at [287, 86] on input at bounding box center [291, 83] width 134 height 14
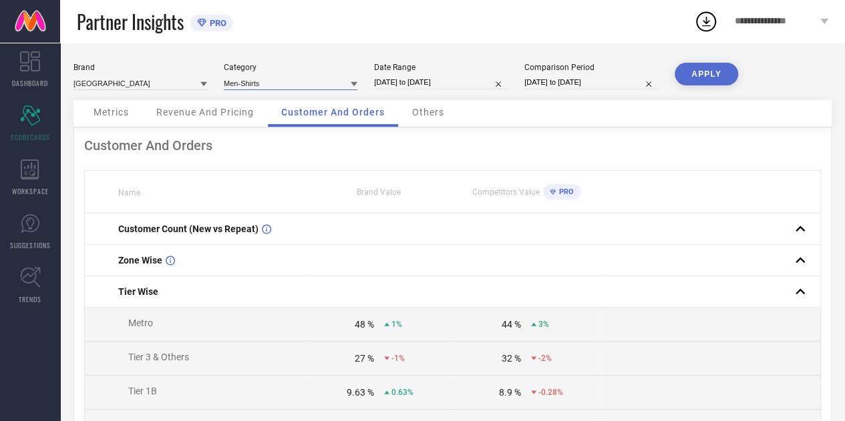
click at [266, 88] on input at bounding box center [291, 83] width 134 height 14
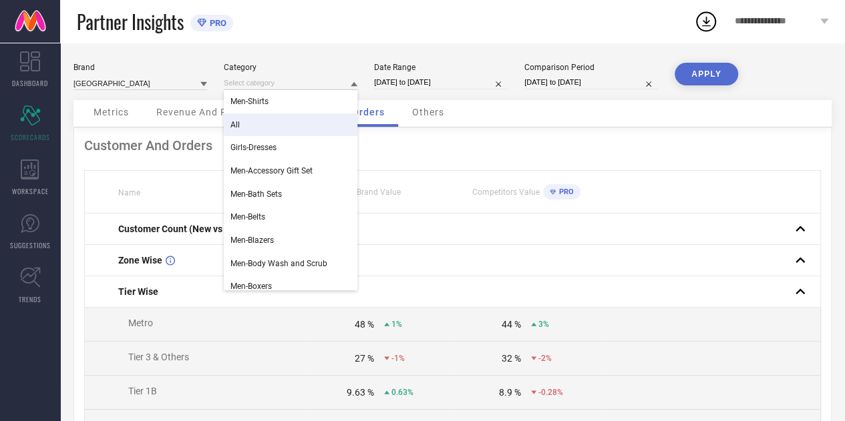
click at [242, 124] on div "All" at bounding box center [291, 125] width 134 height 23
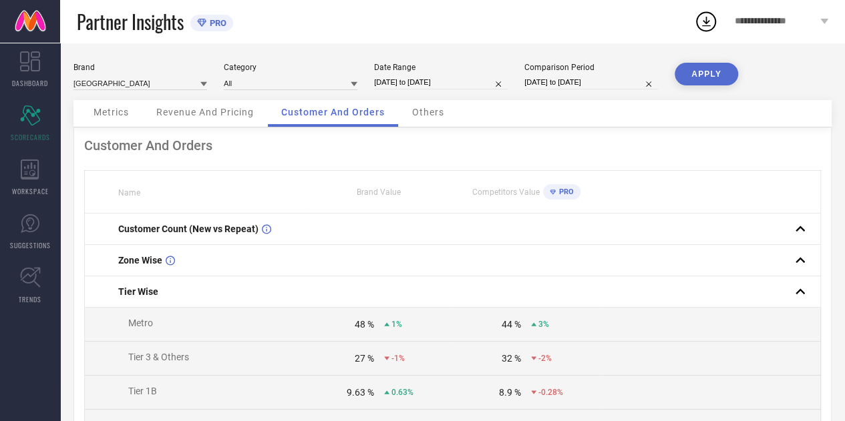
click at [721, 78] on button "APPLY" at bounding box center [705, 74] width 63 height 23
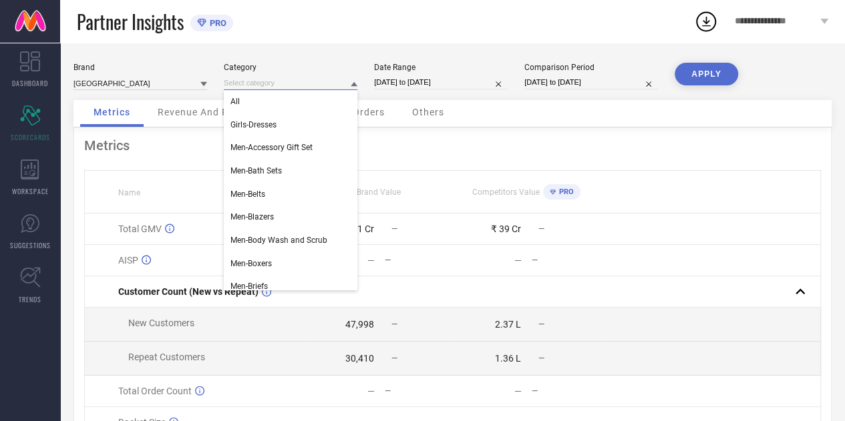
click at [296, 81] on input at bounding box center [291, 83] width 134 height 14
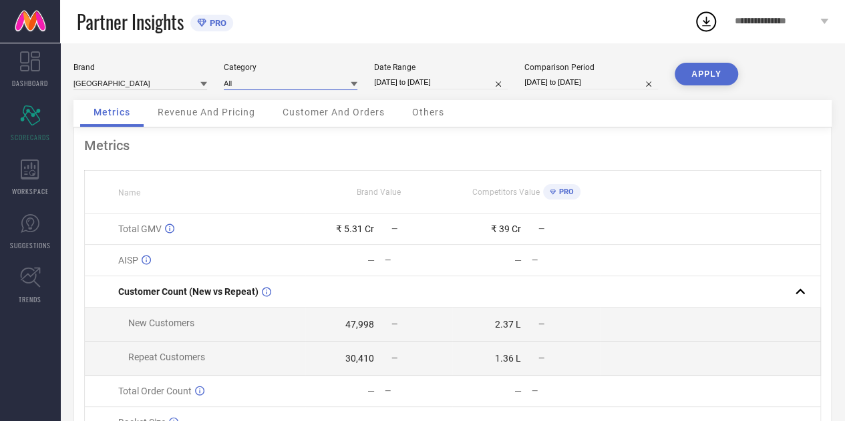
click at [292, 83] on input at bounding box center [291, 83] width 134 height 14
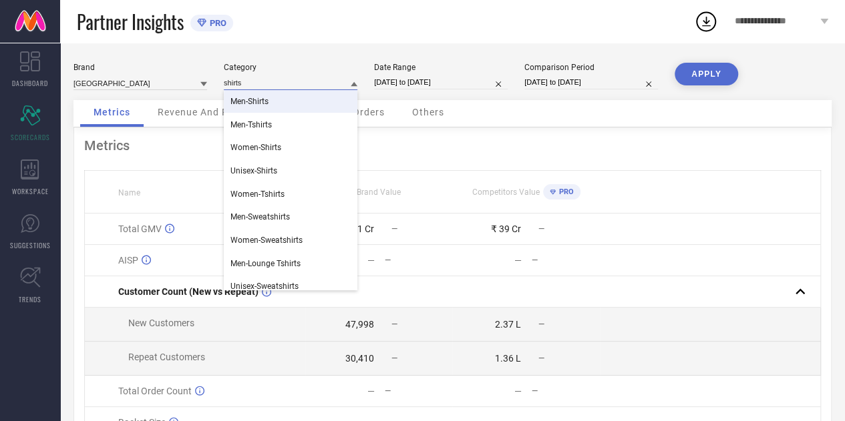
type input "shirts"
click at [271, 103] on div "Men-Shirts" at bounding box center [291, 101] width 134 height 23
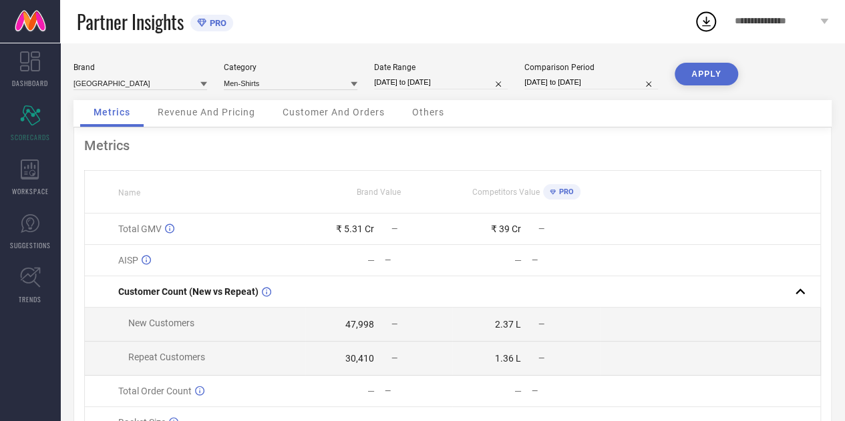
click at [696, 79] on button "APPLY" at bounding box center [705, 74] width 63 height 23
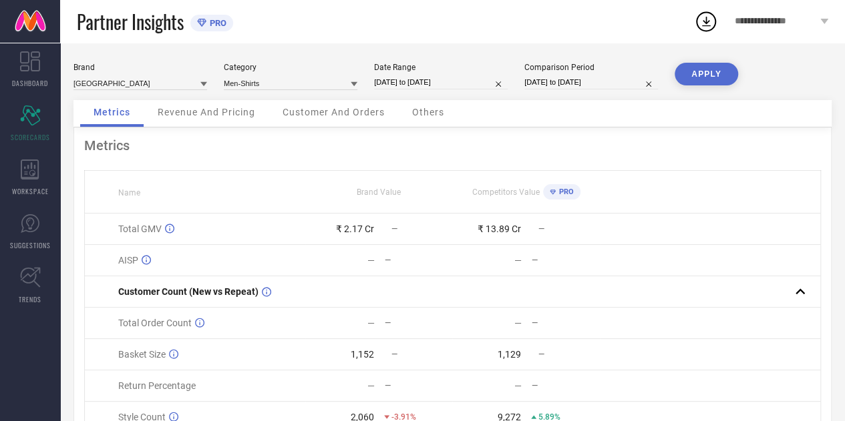
click at [347, 116] on span "Customer And Orders" at bounding box center [333, 112] width 102 height 11
click at [717, 72] on button "APPLY" at bounding box center [705, 74] width 63 height 23
